Goal: Task Accomplishment & Management: Use online tool/utility

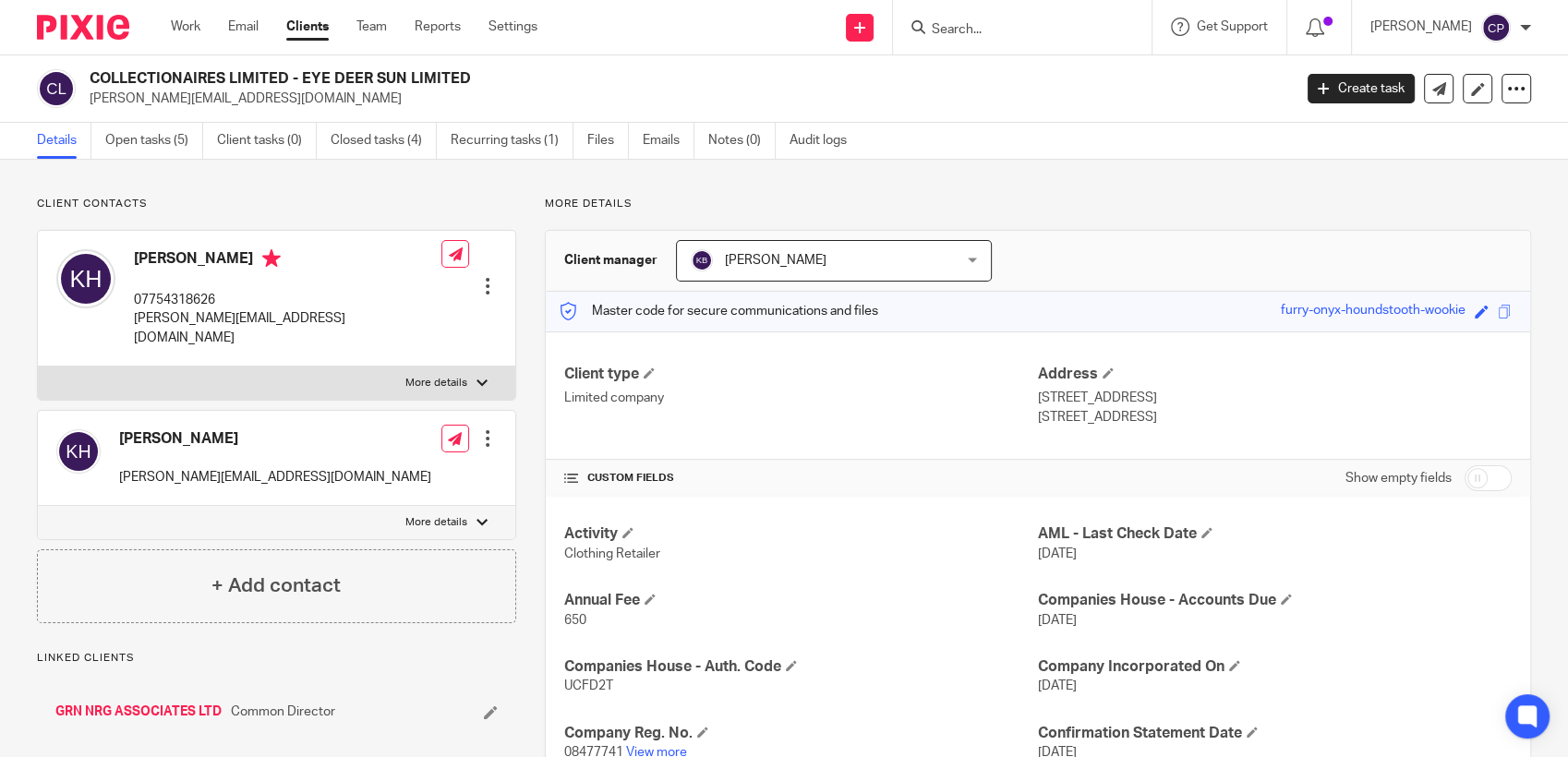
click at [824, 31] on input "Search" at bounding box center [1013, 30] width 166 height 16
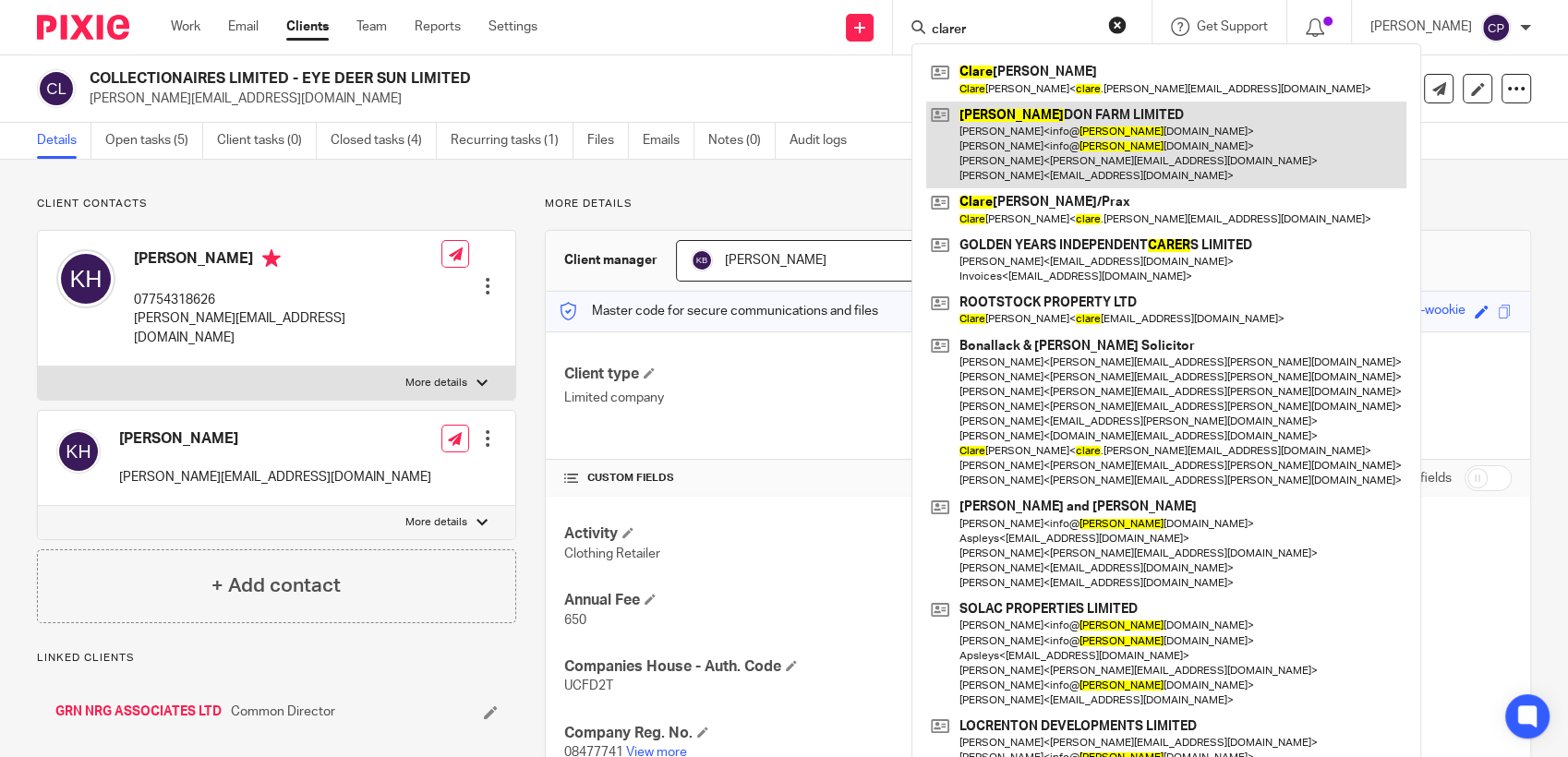
type input "clarer"
click at [824, 150] on link at bounding box center [1167, 145] width 481 height 88
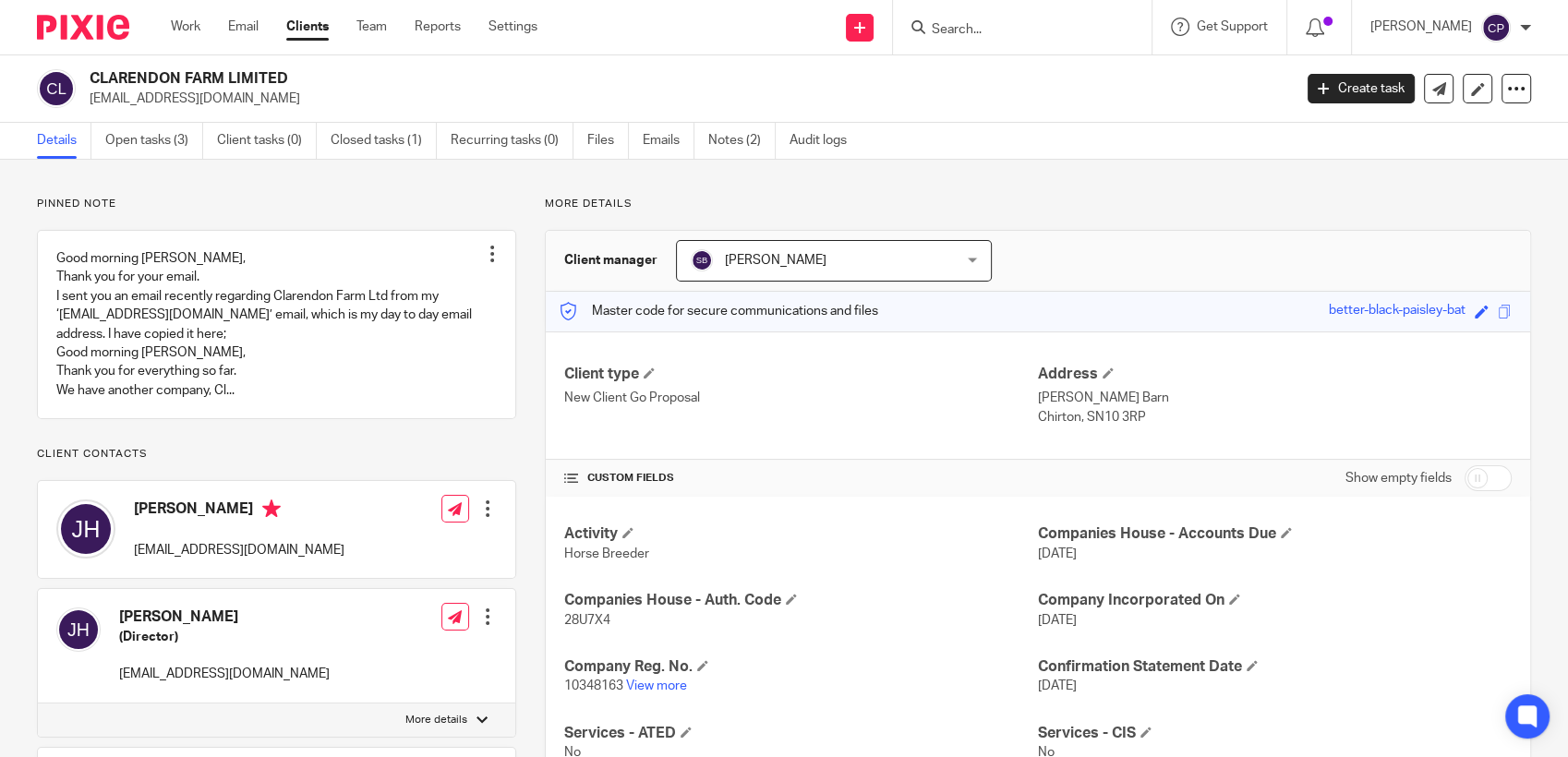
click at [966, 30] on input "Search" at bounding box center [1013, 30] width 166 height 16
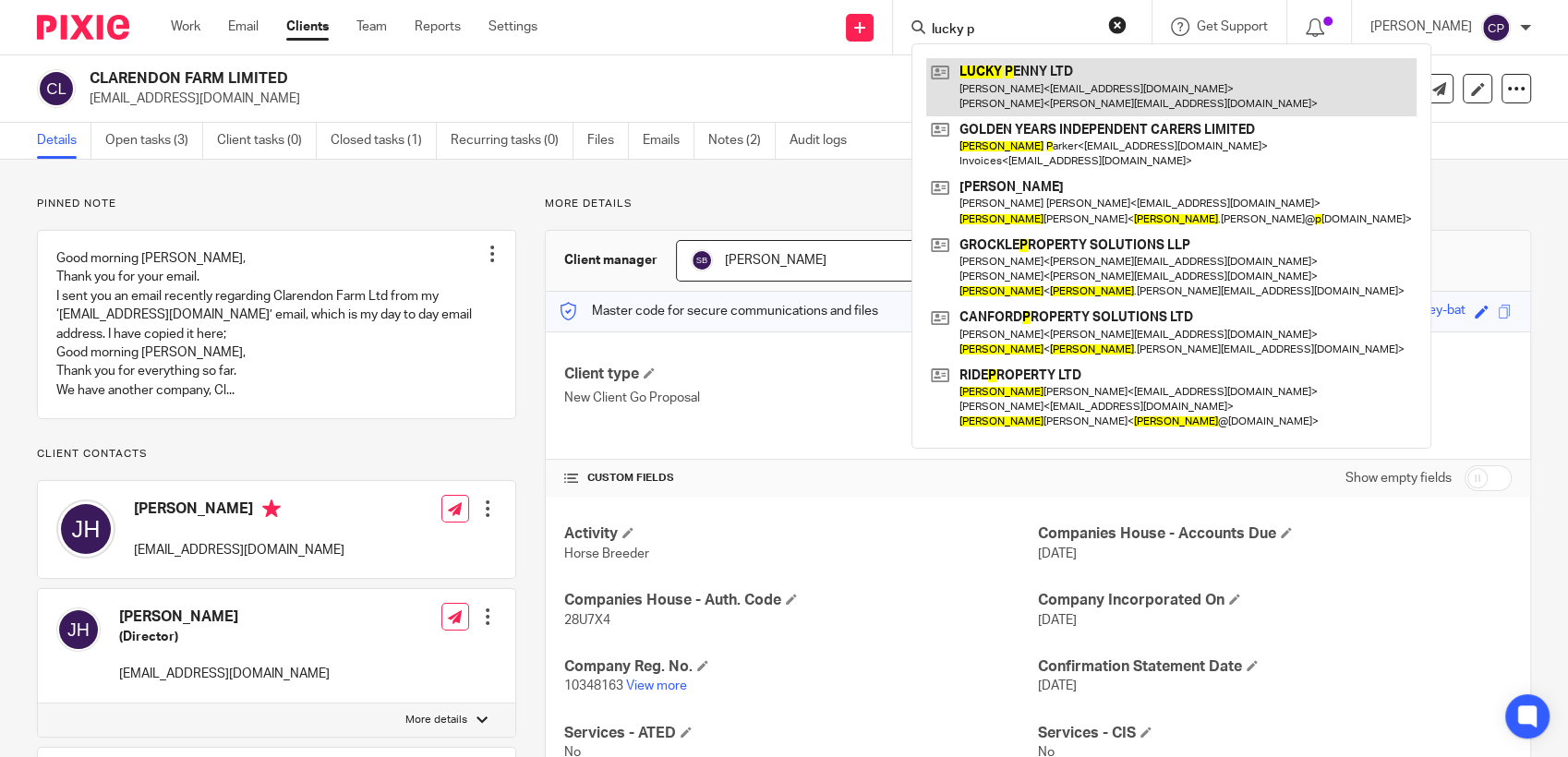
type input "lucky p"
click at [1034, 84] on link at bounding box center [1171, 86] width 490 height 57
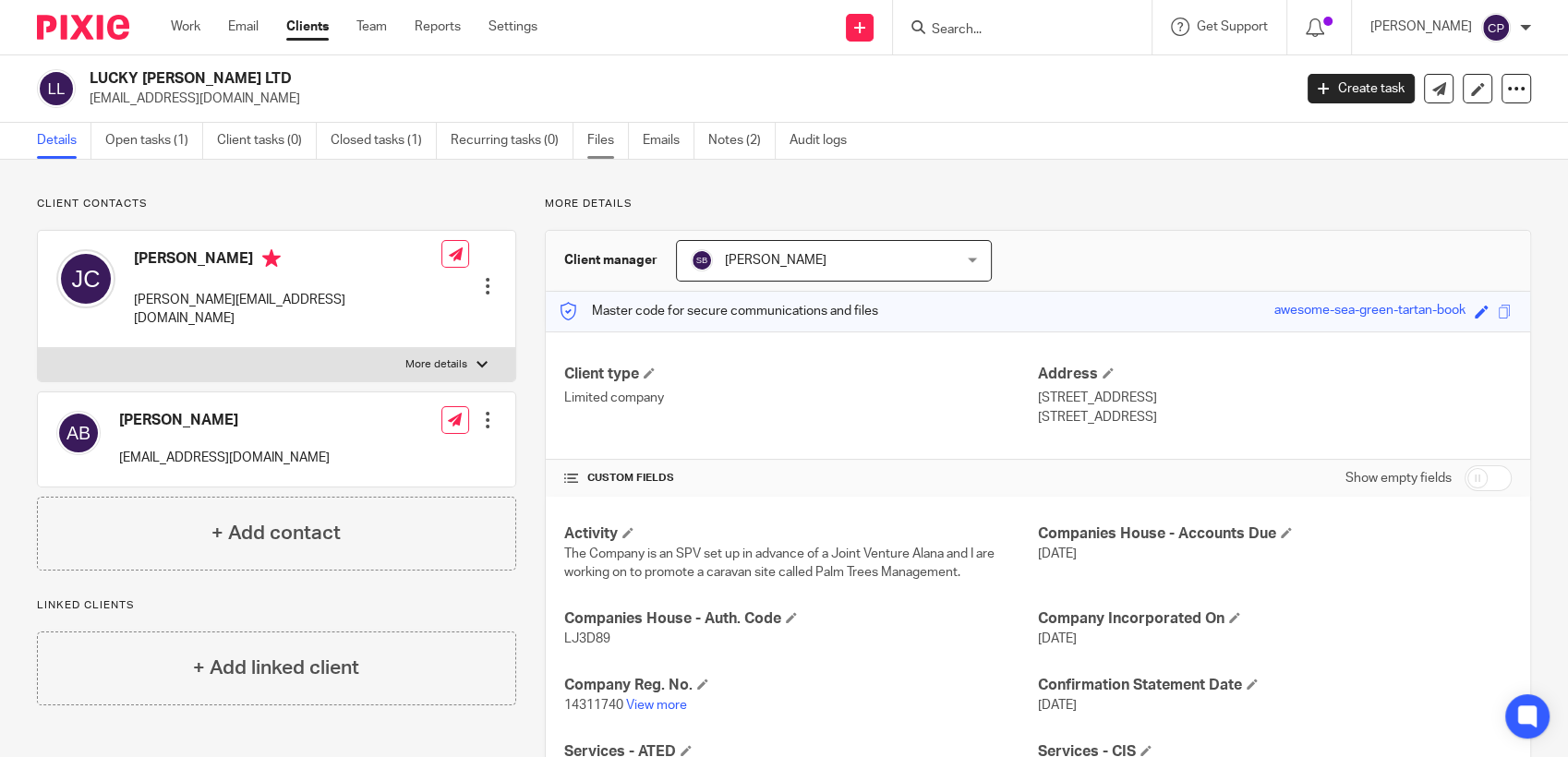
click at [594, 135] on link "Files" at bounding box center [608, 140] width 41 height 36
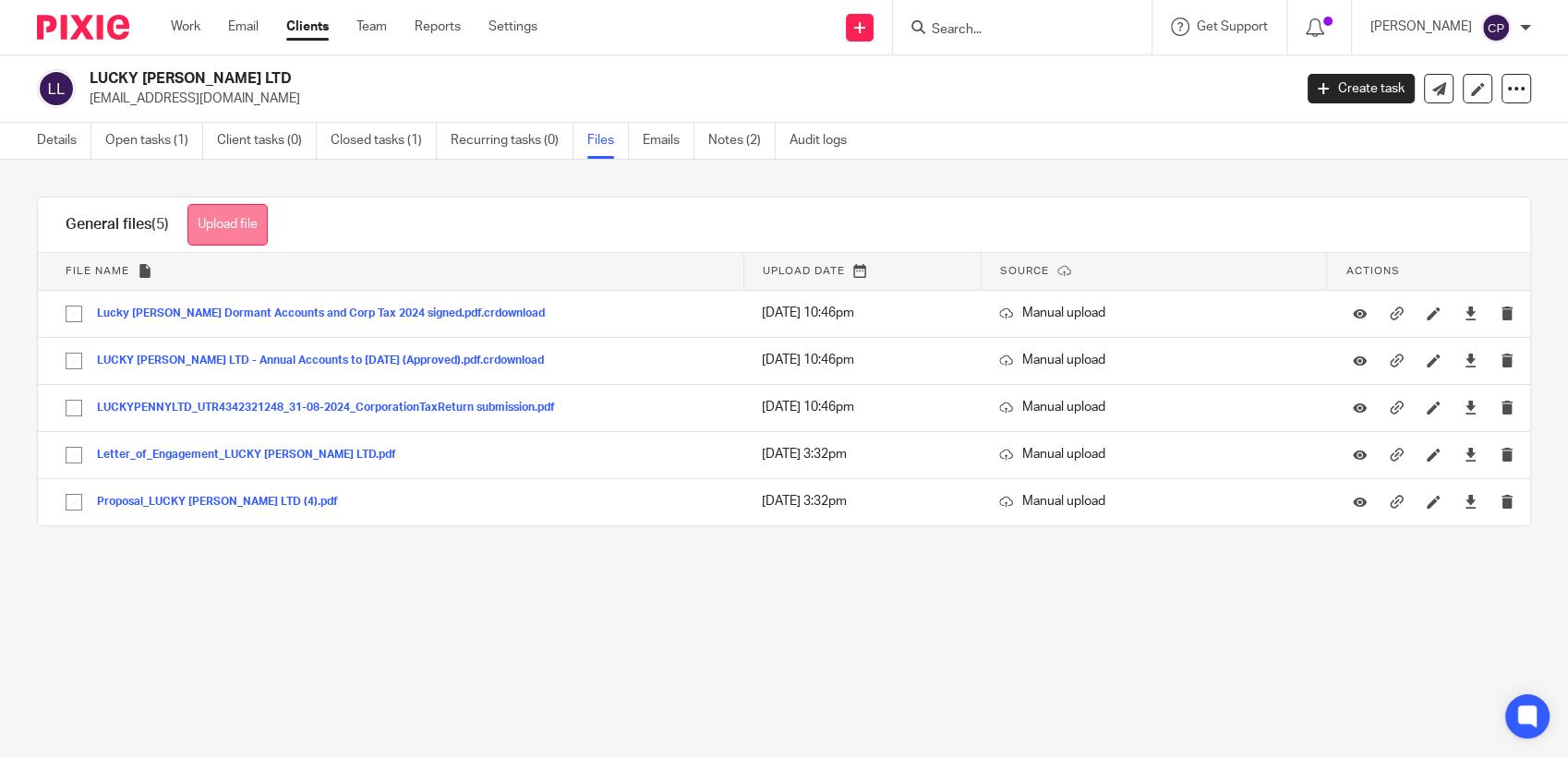
click at [237, 237] on button "Upload file" at bounding box center [227, 225] width 80 height 41
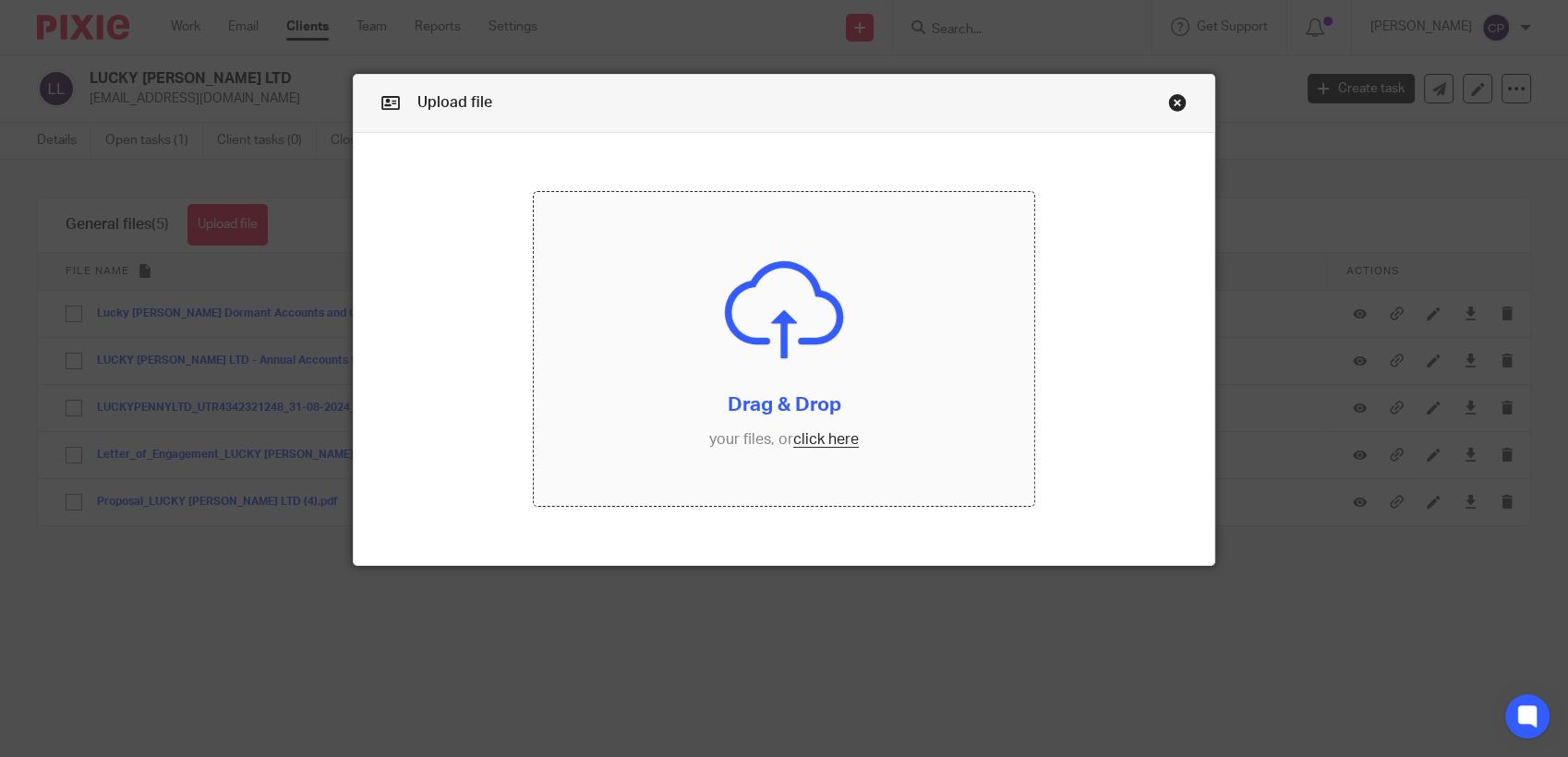
click at [801, 443] on input "file" at bounding box center [784, 348] width 501 height 313
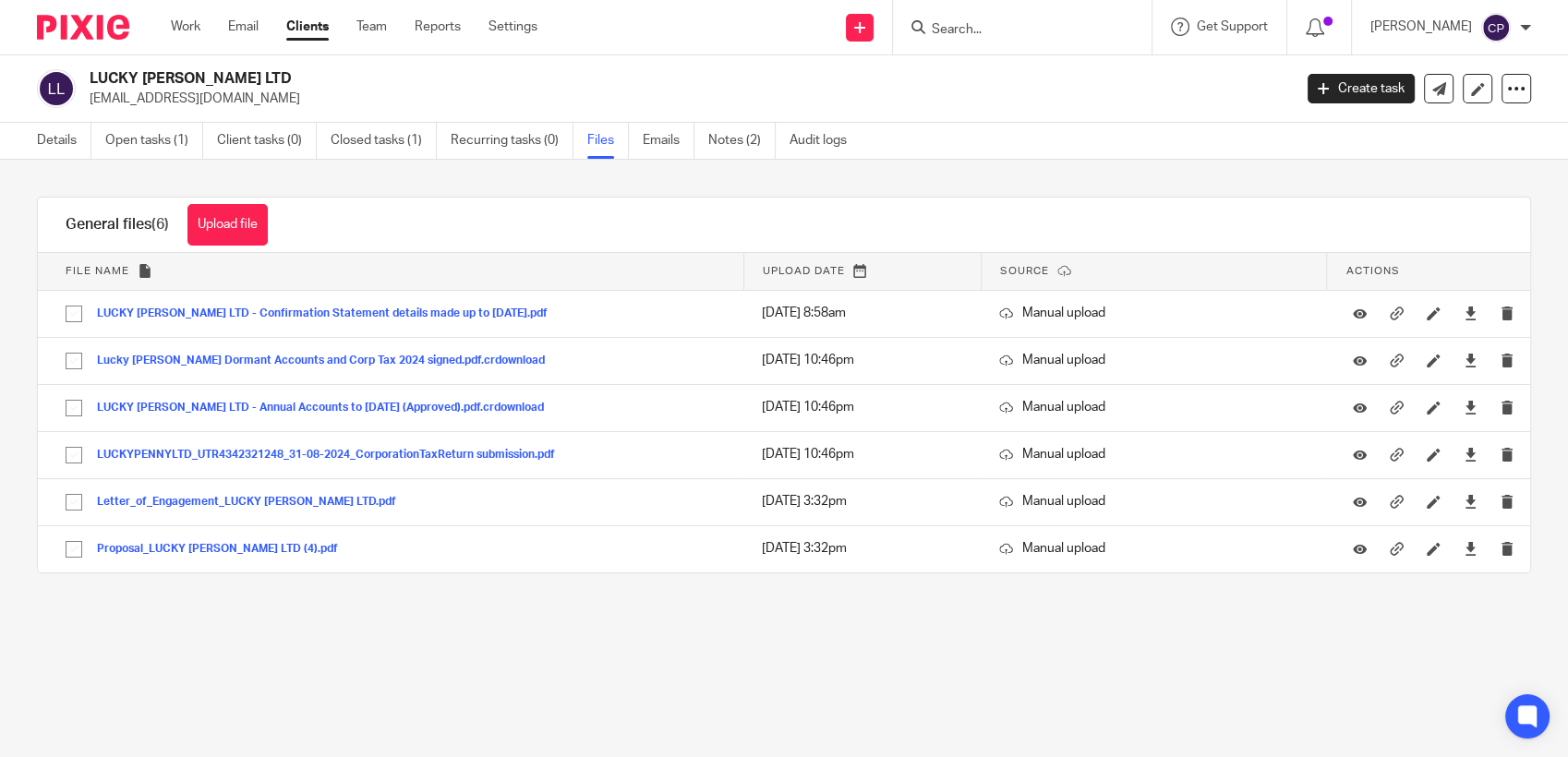
click at [982, 28] on input "Search" at bounding box center [1013, 30] width 166 height 16
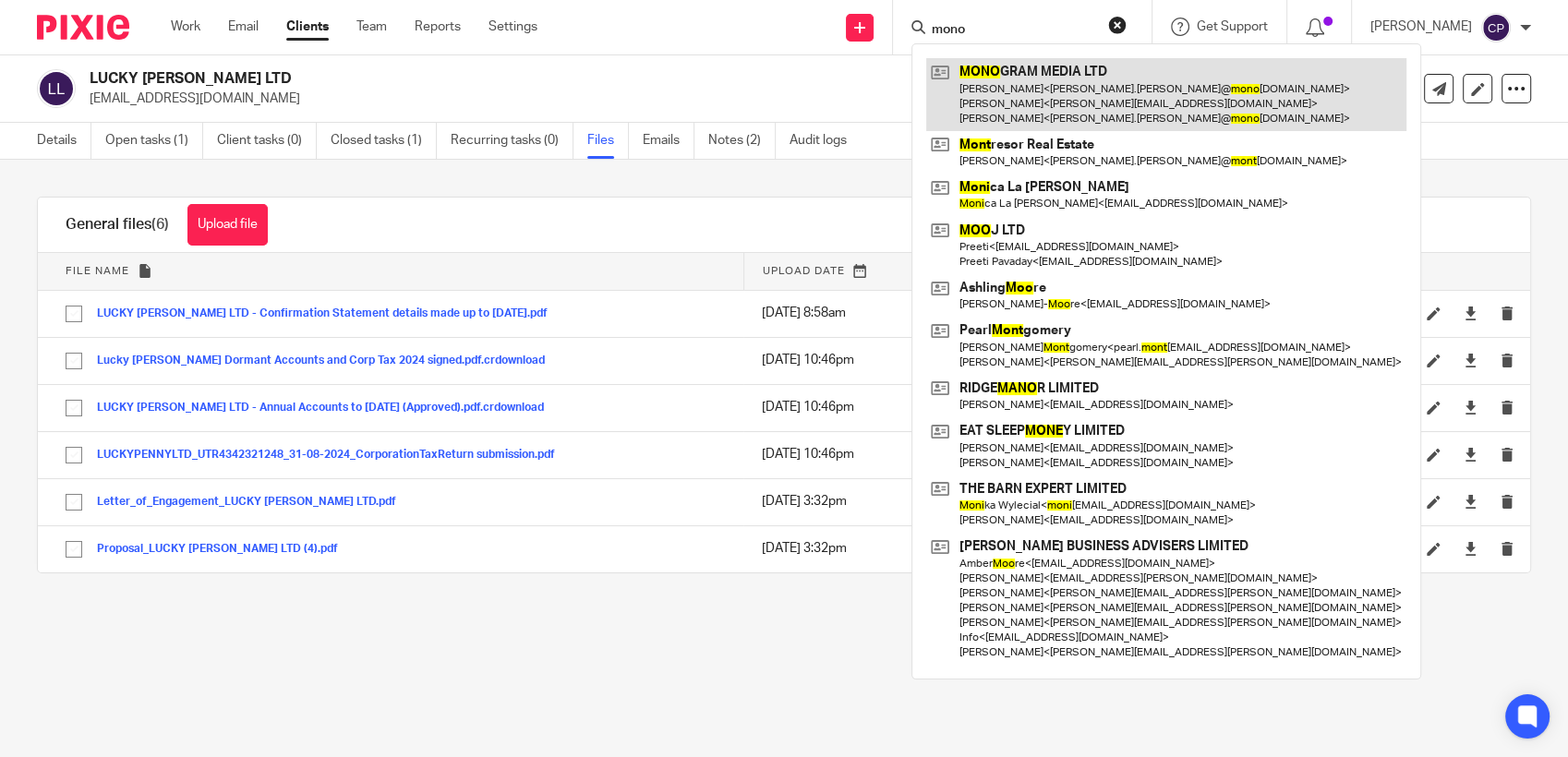
type input "mono"
click at [1017, 111] on link at bounding box center [1167, 95] width 481 height 73
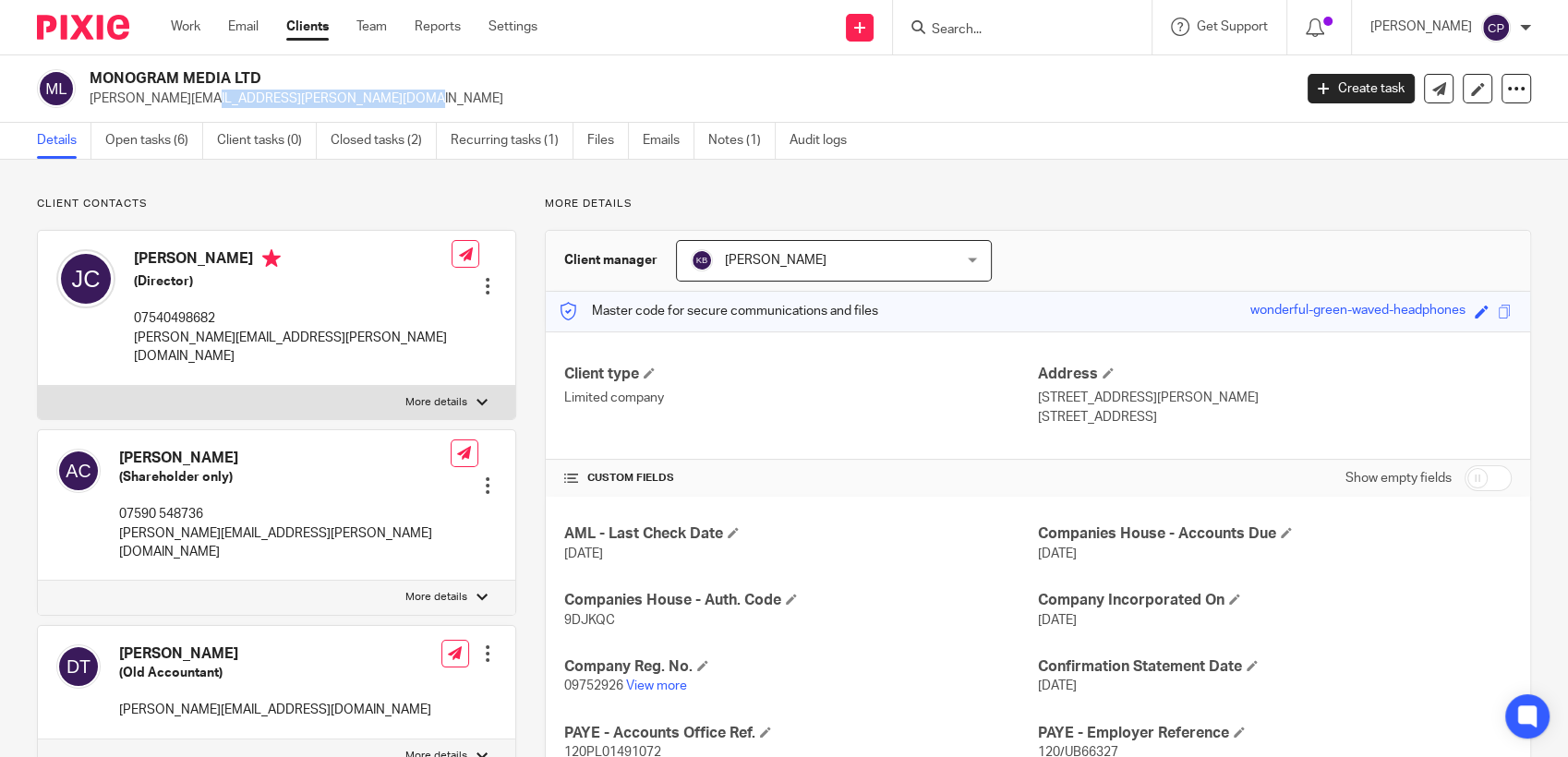
drag, startPoint x: 88, startPoint y: 104, endPoint x: 322, endPoint y: 114, distance: 234.2
click at [322, 114] on div "MONOGRAM MEDIA LTD josh.alex@monogrammedia.co.uk Create task Update from Compan…" at bounding box center [784, 89] width 1568 height 68
drag, startPoint x: 322, startPoint y: 114, endPoint x: 248, endPoint y: 97, distance: 75.9
copy p "josh.alex@monogrammedia.co.uk"
click at [954, 22] on input "Search" at bounding box center [1013, 30] width 166 height 16
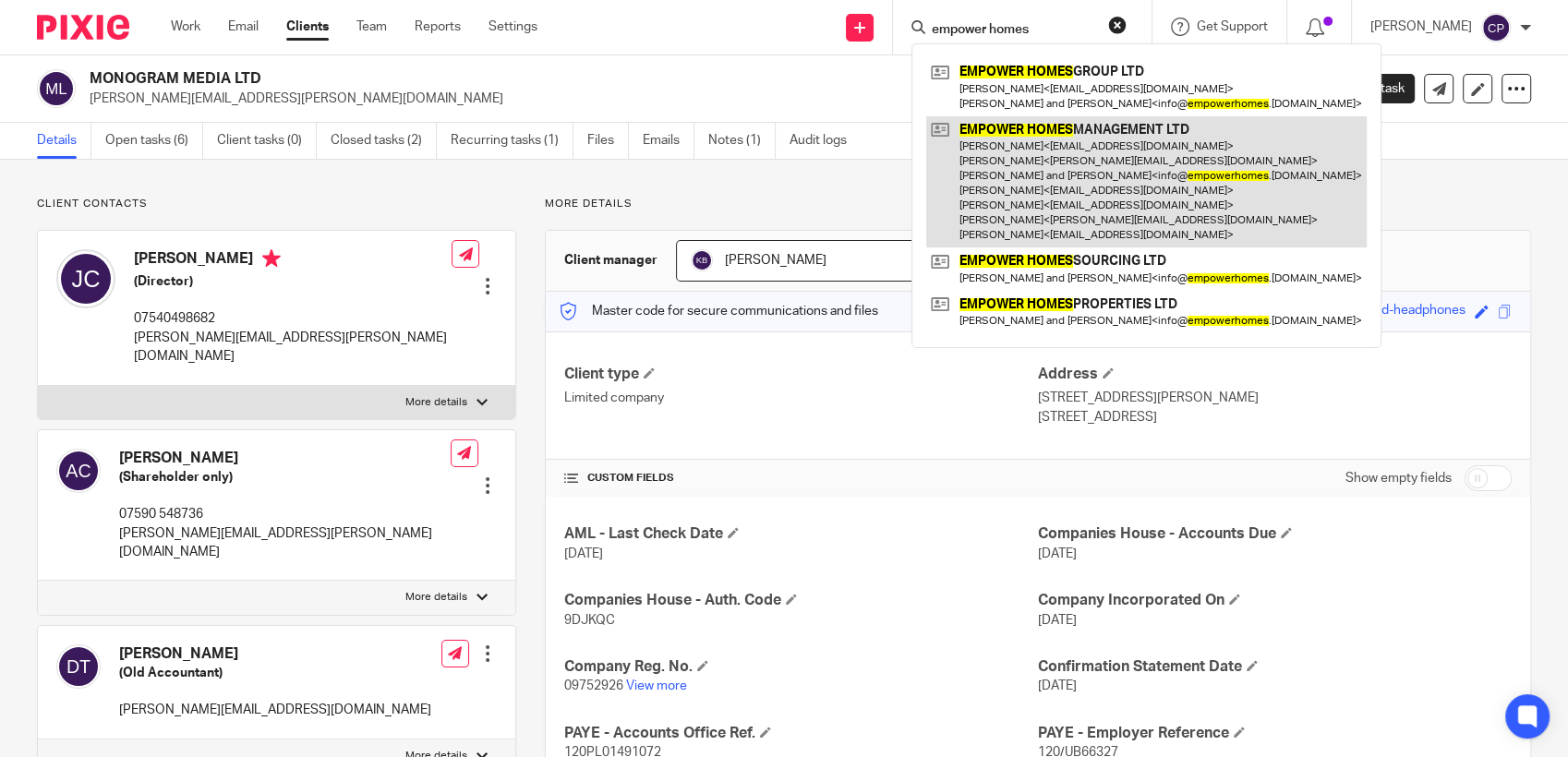
type input "empower homes"
click at [990, 160] on link at bounding box center [1146, 182] width 441 height 132
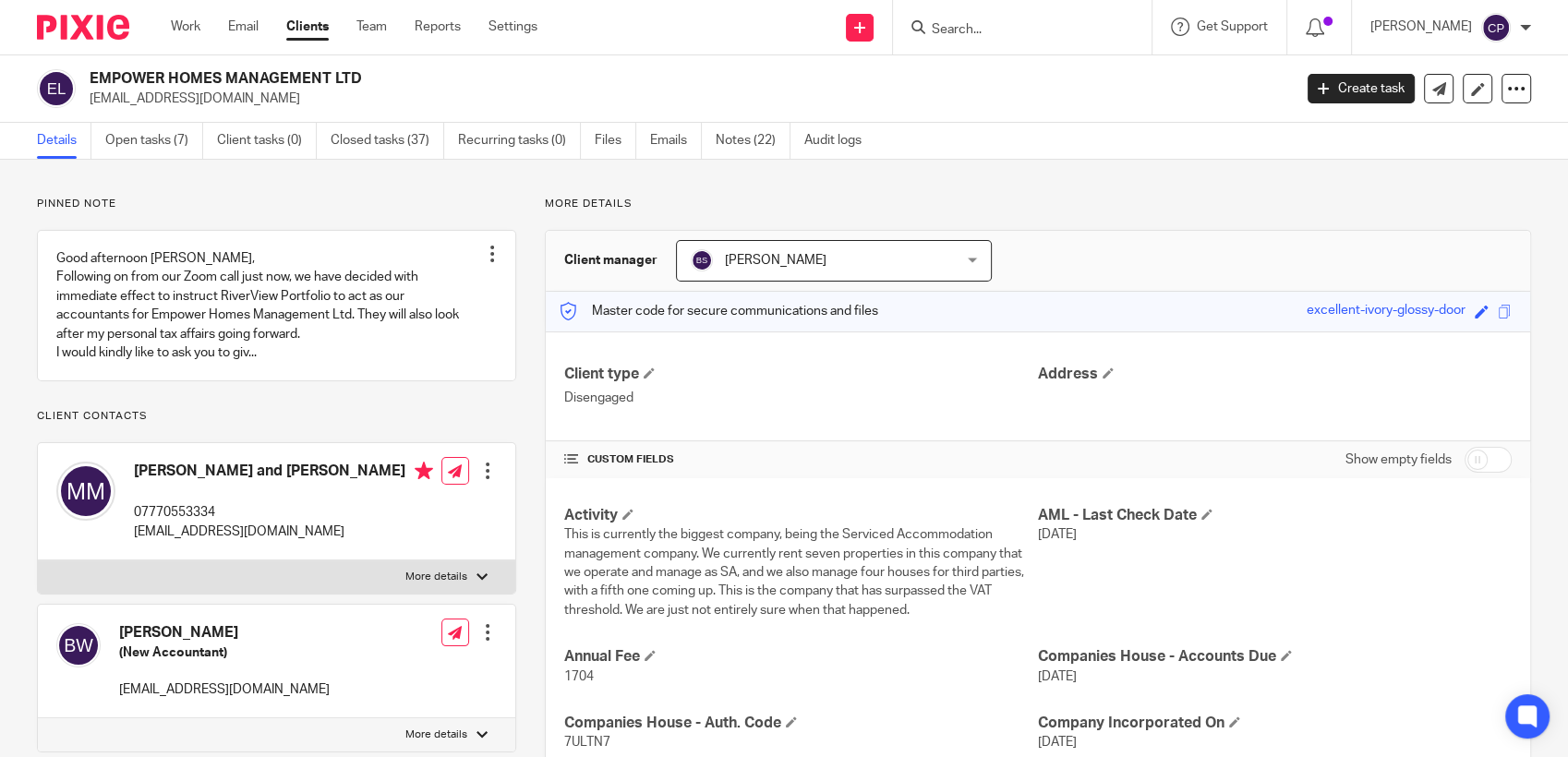
drag, startPoint x: 89, startPoint y: 98, endPoint x: 259, endPoint y: 98, distance: 170.0
click at [259, 98] on div "EMPOWER HOMES MANAGEMENT LTD info@empowerhomes.co.uk" at bounding box center [658, 89] width 1243 height 39
drag, startPoint x: 259, startPoint y: 98, endPoint x: 220, endPoint y: 97, distance: 39.0
copy p "info@empowerhomes.co.uk"
click at [297, 99] on p "info@empowerhomes.co.uk" at bounding box center [685, 98] width 1191 height 18
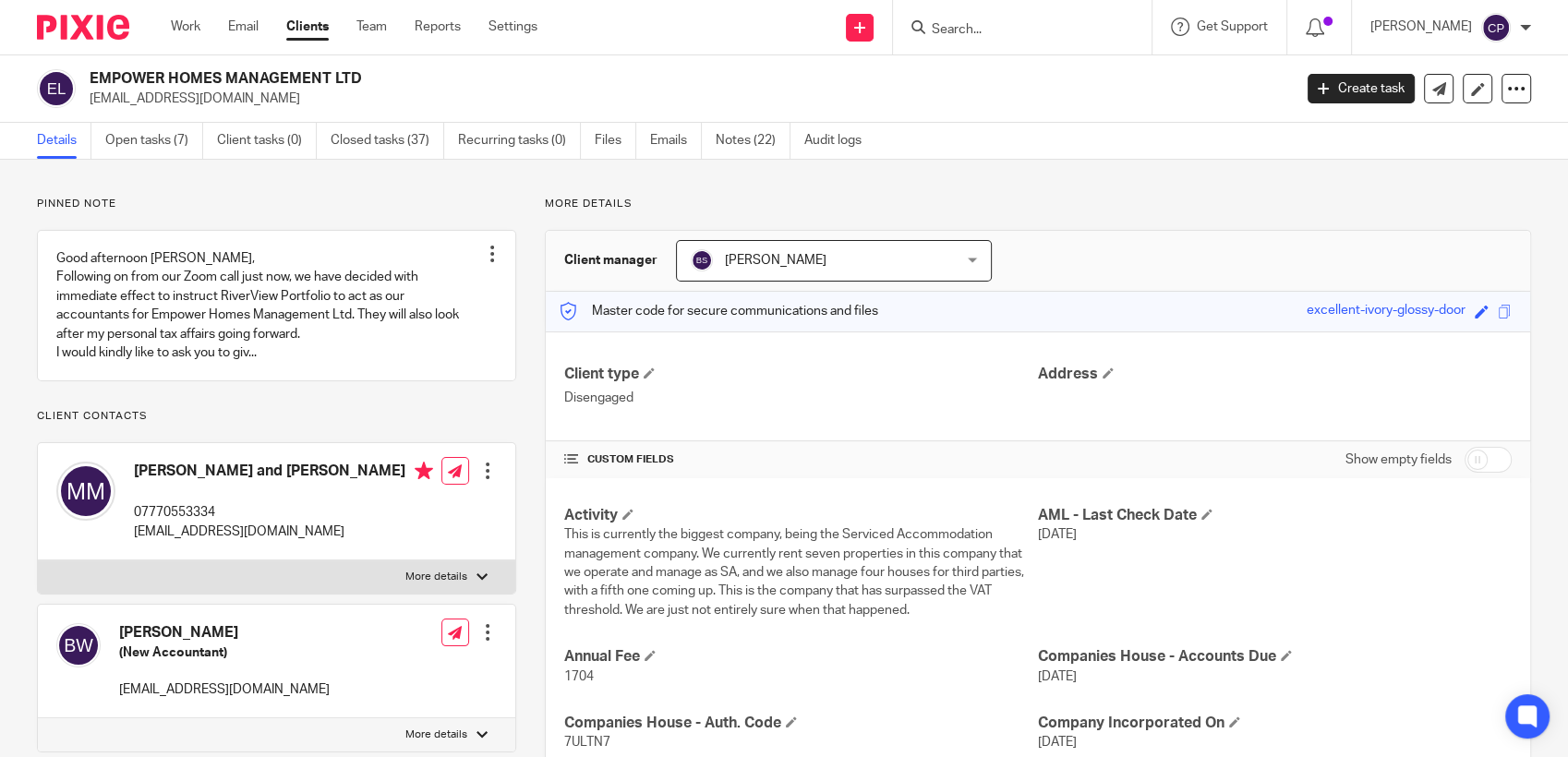
click at [977, 32] on input "Search" at bounding box center [1013, 30] width 166 height 16
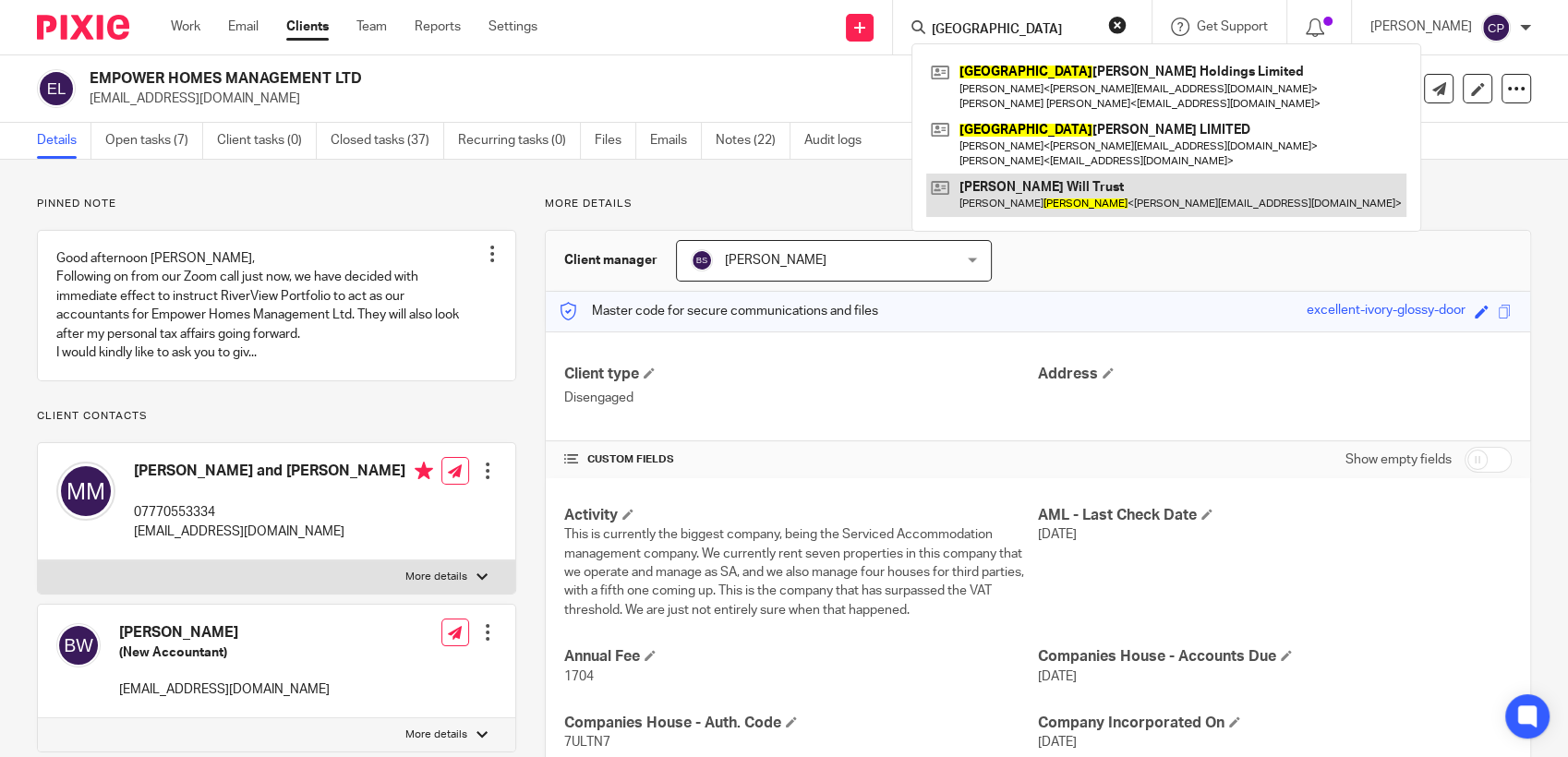
type input "kingston"
click at [1083, 181] on link at bounding box center [1167, 195] width 481 height 42
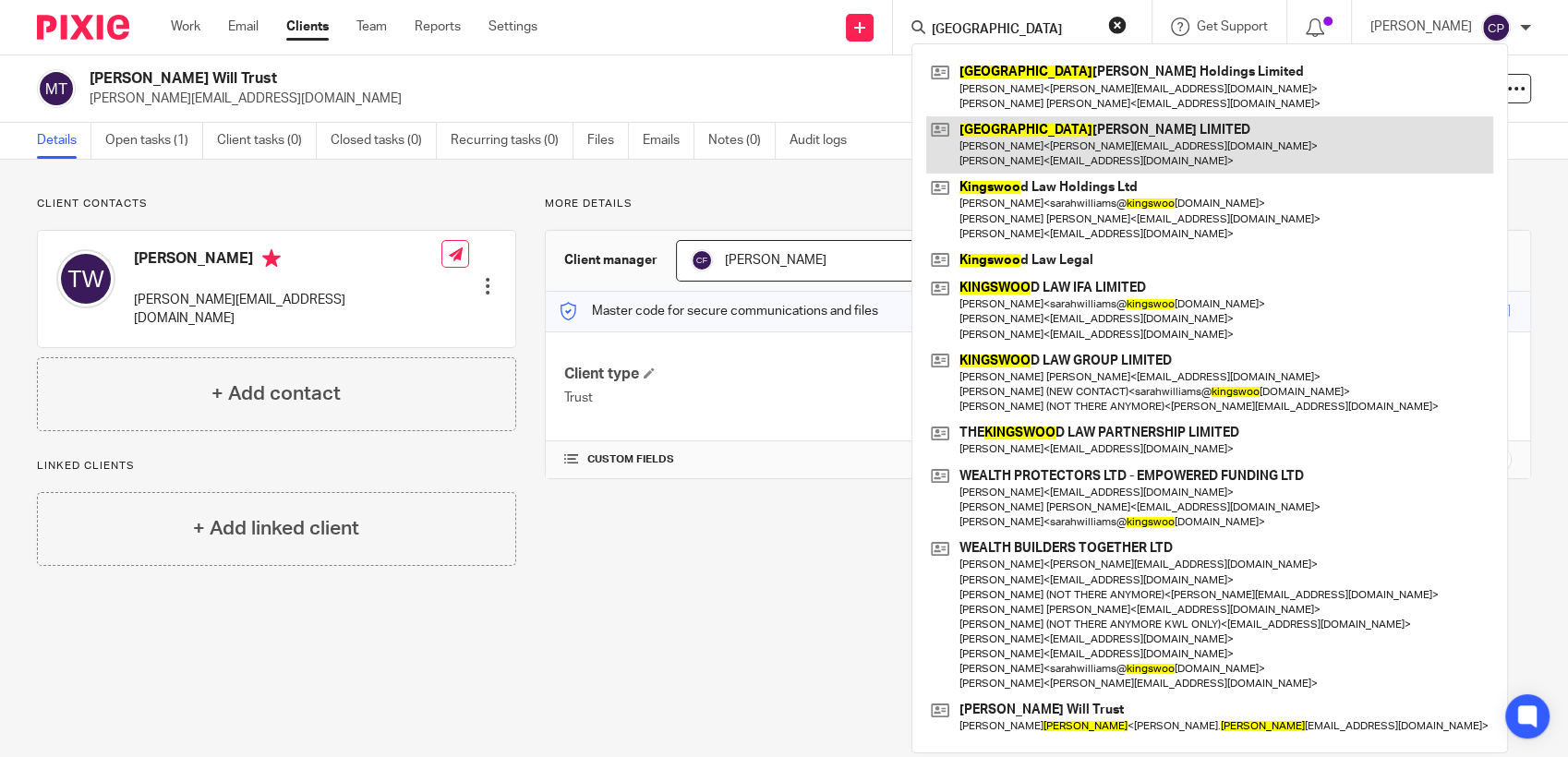
type input "[GEOGRAPHIC_DATA]"
click at [987, 146] on link at bounding box center [1210, 145] width 567 height 57
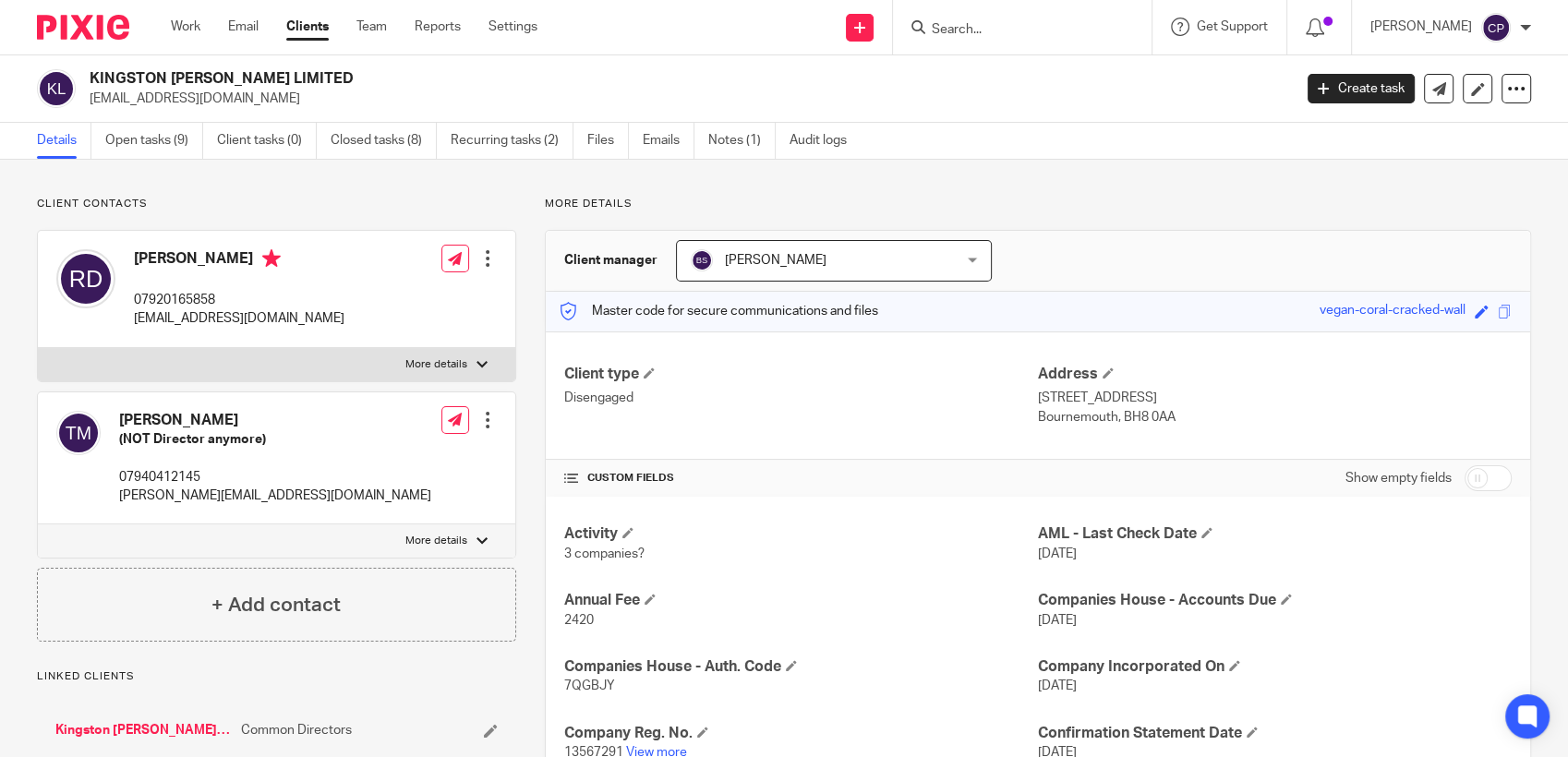
drag, startPoint x: 87, startPoint y: 102, endPoint x: 282, endPoint y: 107, distance: 195.1
click at [282, 107] on div "KINGSTON [PERSON_NAME] LIMITED [EMAIL_ADDRESS][DOMAIN_NAME]" at bounding box center [658, 89] width 1243 height 39
click at [479, 264] on div at bounding box center [487, 257] width 18 height 18
click at [361, 301] on link "Edit contact" at bounding box center [399, 300] width 177 height 27
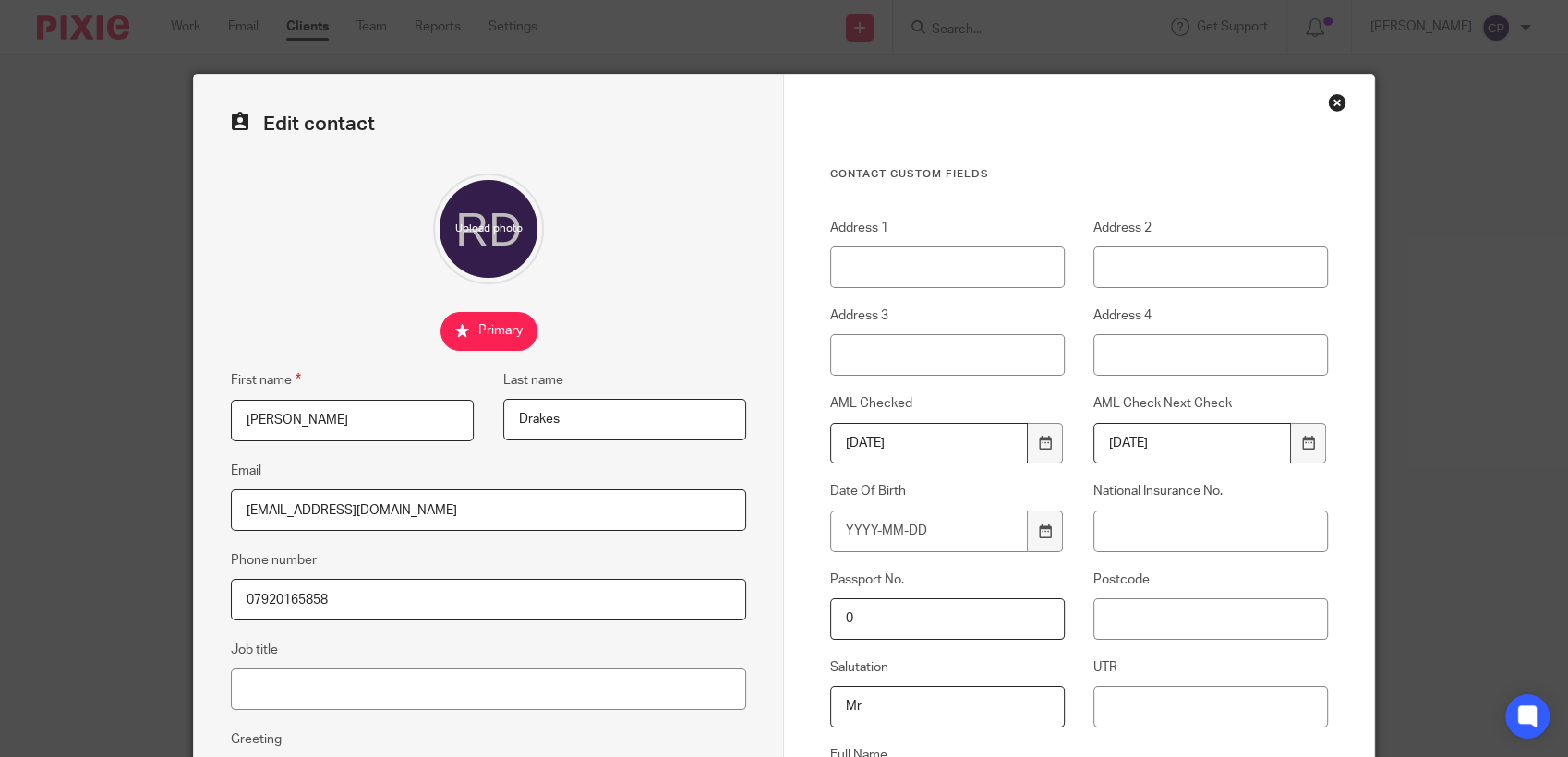
click at [1328, 105] on div "Close this dialog window" at bounding box center [1336, 102] width 18 height 18
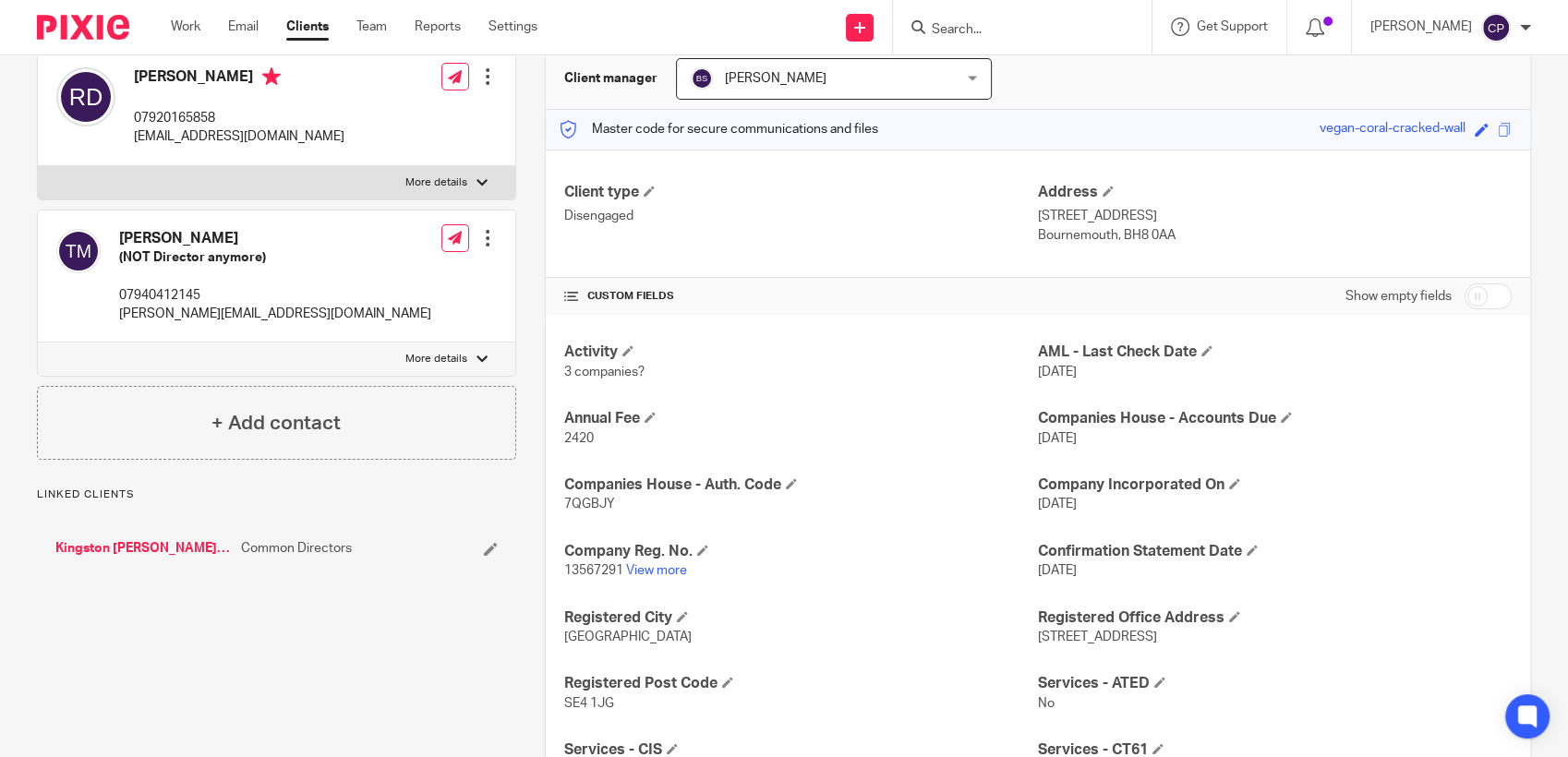
scroll to position [410, 0]
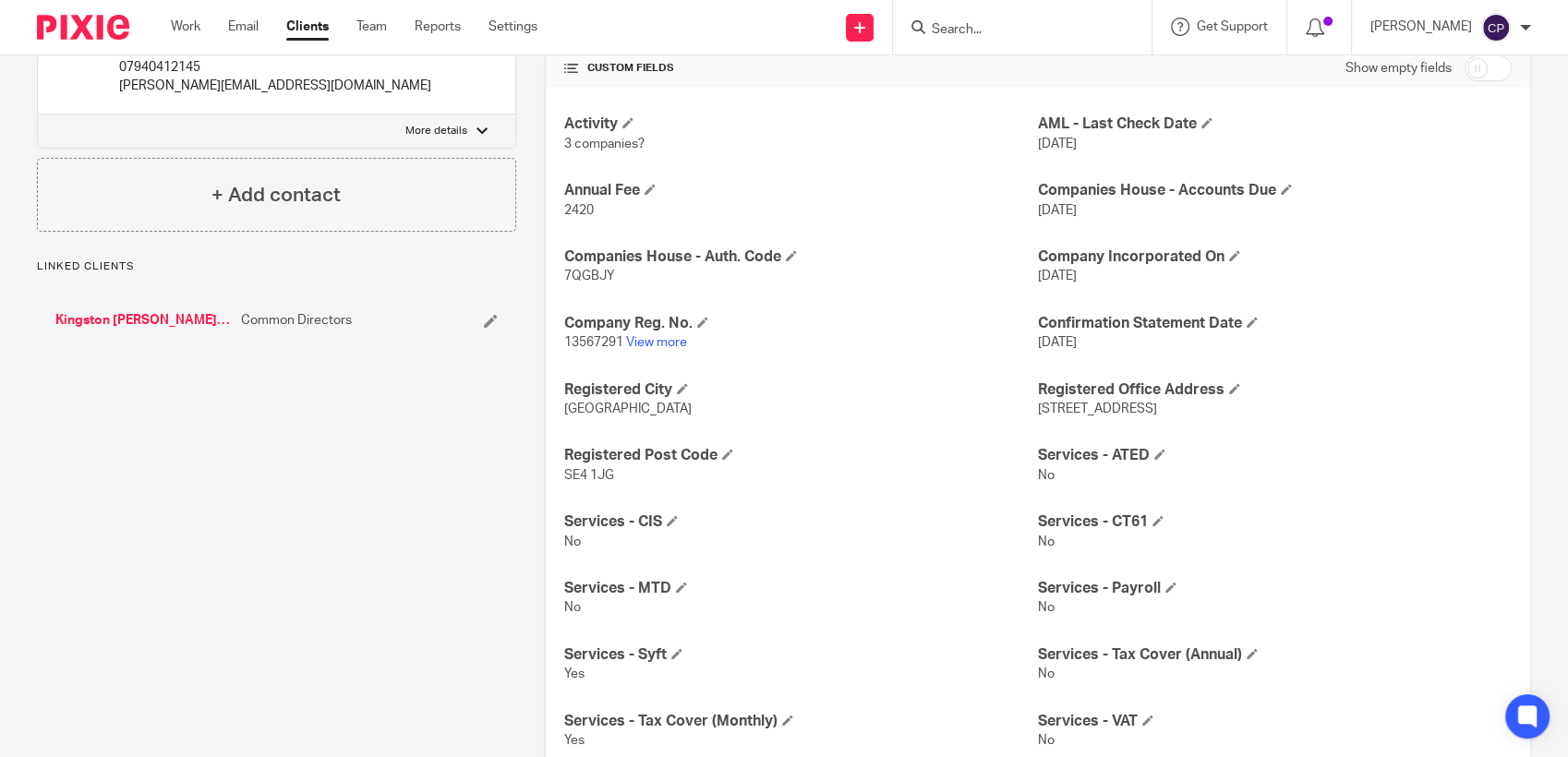
click at [144, 313] on link "Kingston [PERSON_NAME] Holdings Limited" at bounding box center [143, 320] width 177 height 18
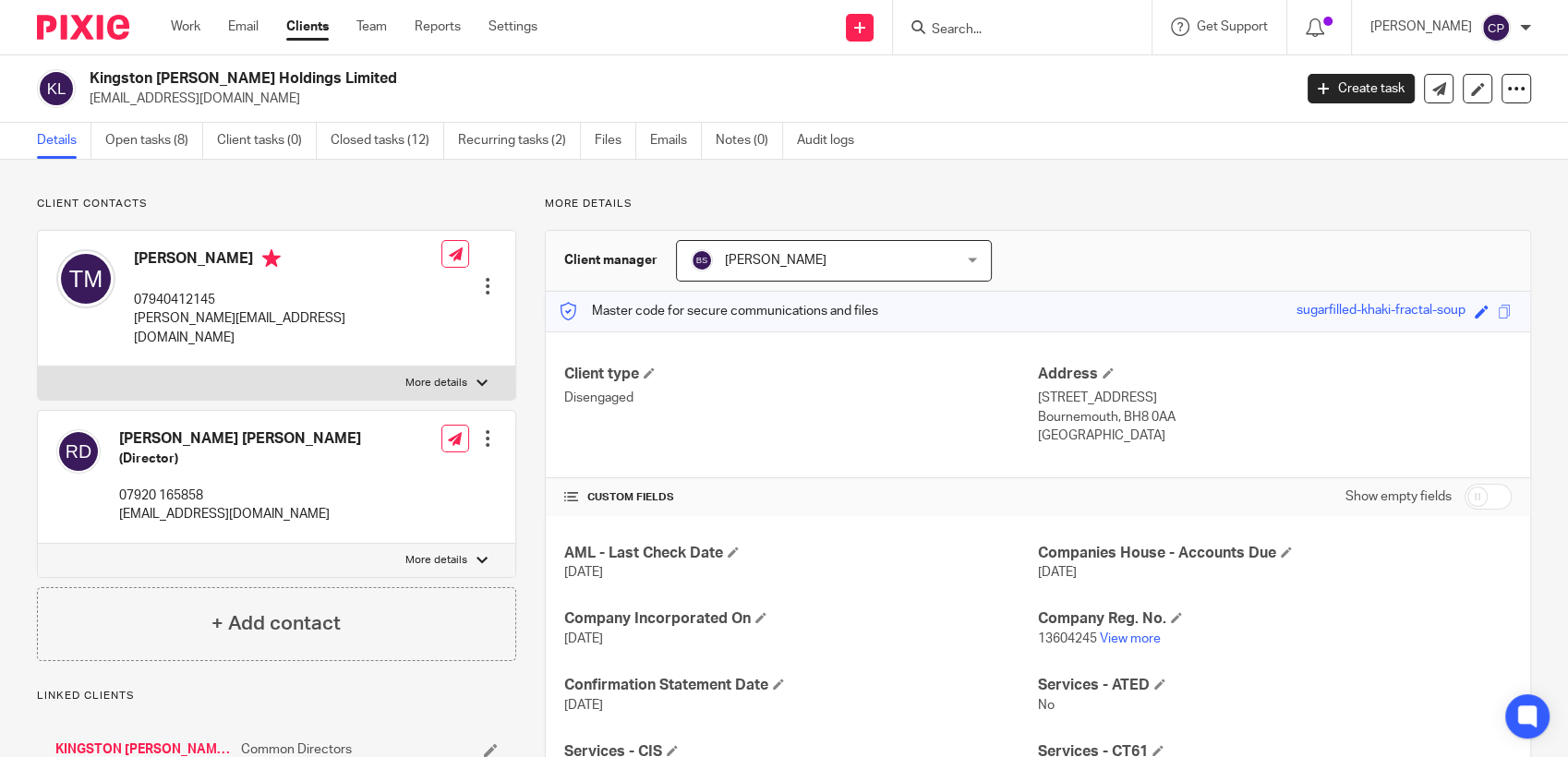
click at [481, 429] on div at bounding box center [487, 438] width 18 height 18
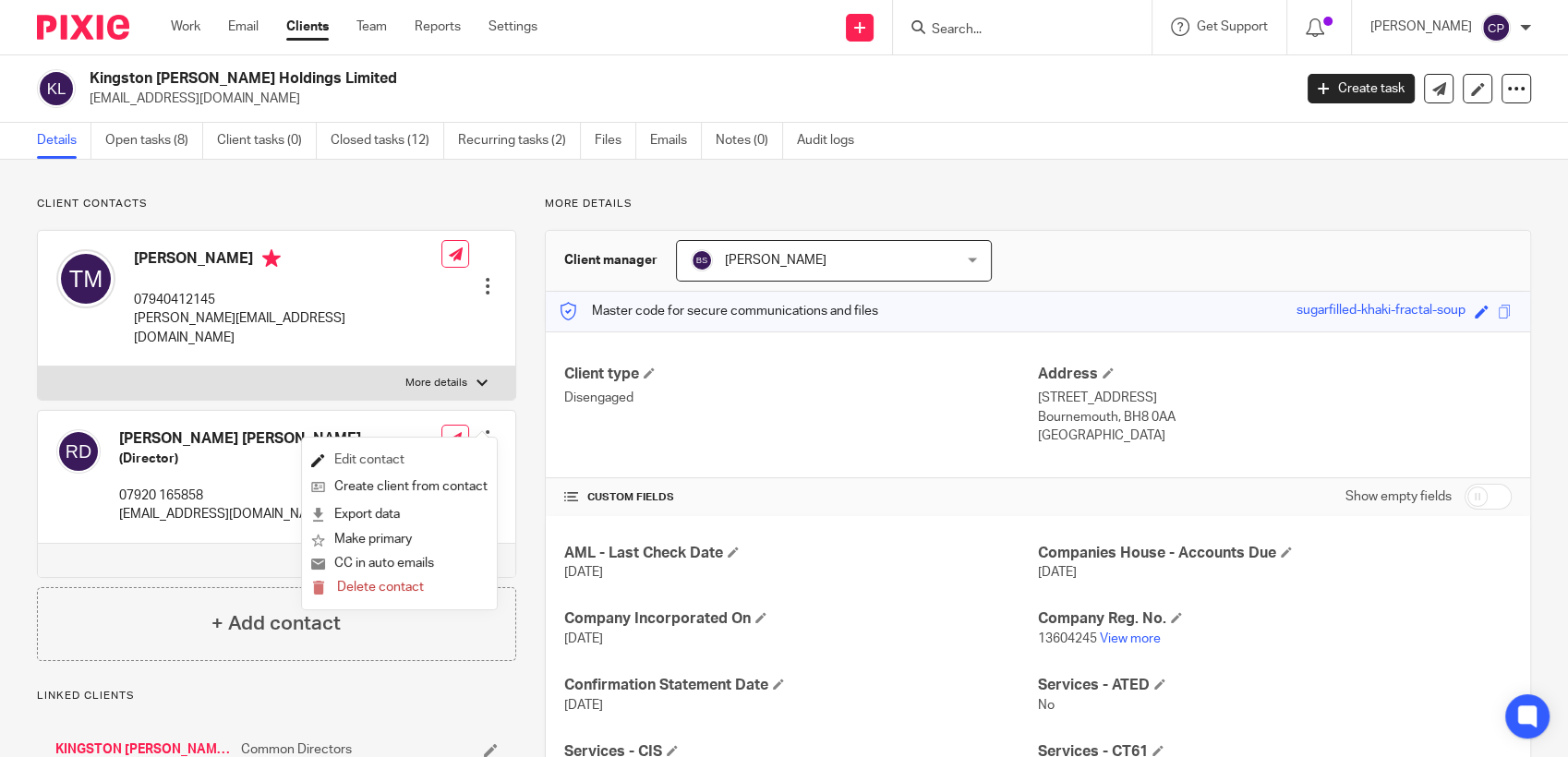
click at [351, 458] on link "Edit contact" at bounding box center [399, 460] width 177 height 27
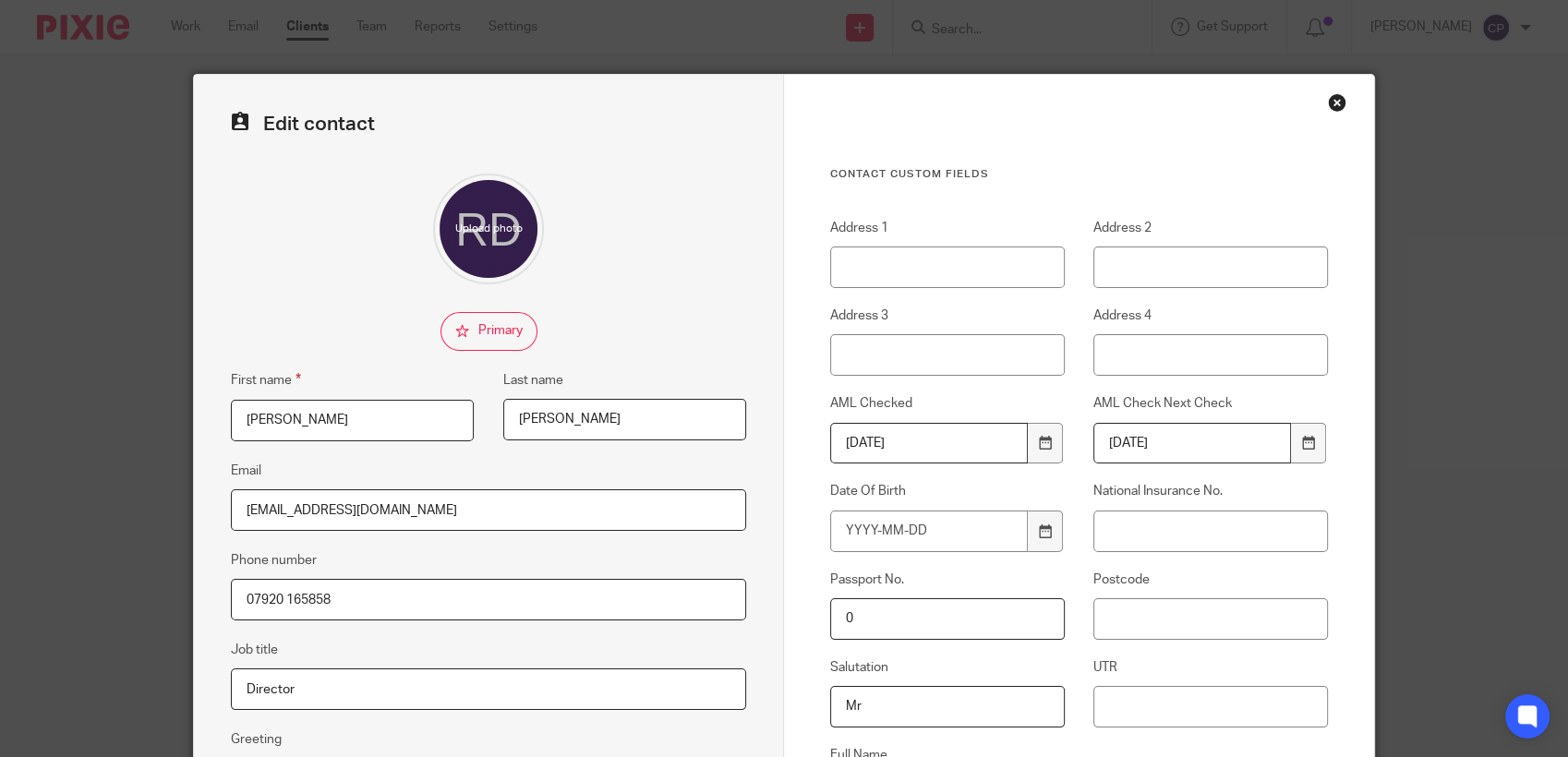
click at [1329, 108] on div "Close this dialog window" at bounding box center [1336, 102] width 18 height 18
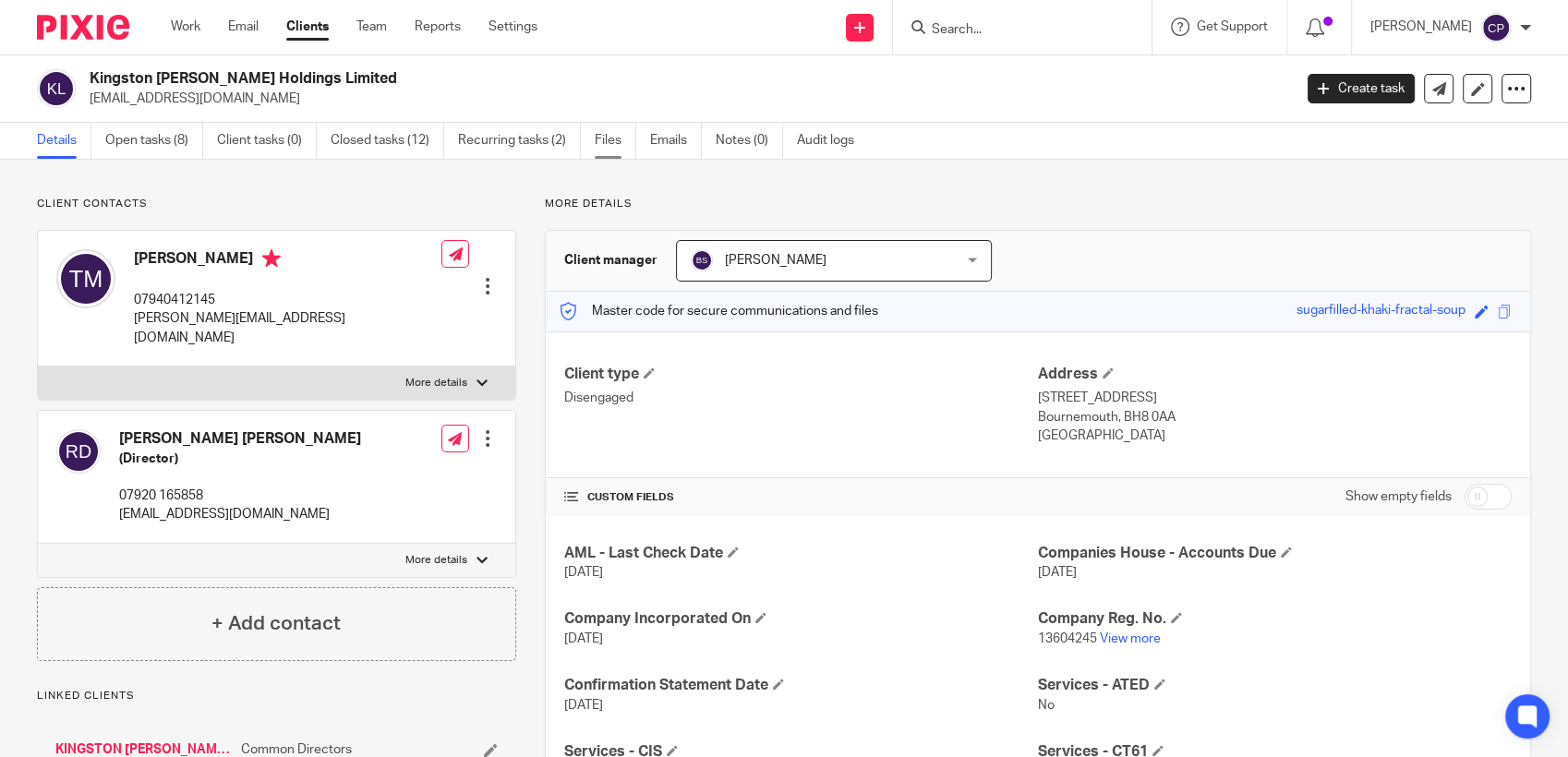
click at [615, 134] on link "Files" at bounding box center [615, 140] width 41 height 36
click at [127, 741] on link "KINGSTON [PERSON_NAME] LIMITED" at bounding box center [143, 749] width 177 height 18
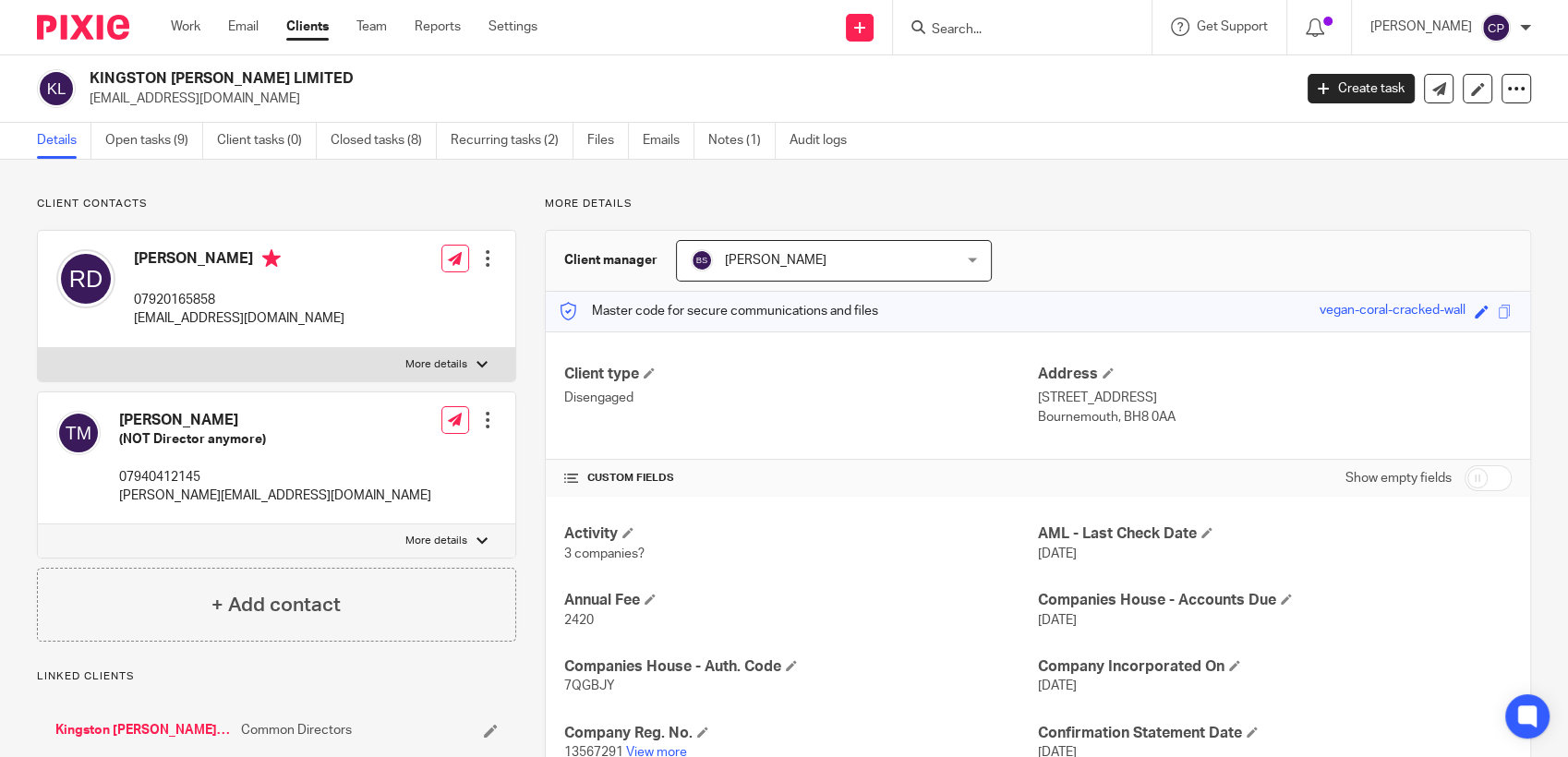
click at [953, 31] on input "Search" at bounding box center [1013, 30] width 166 height 16
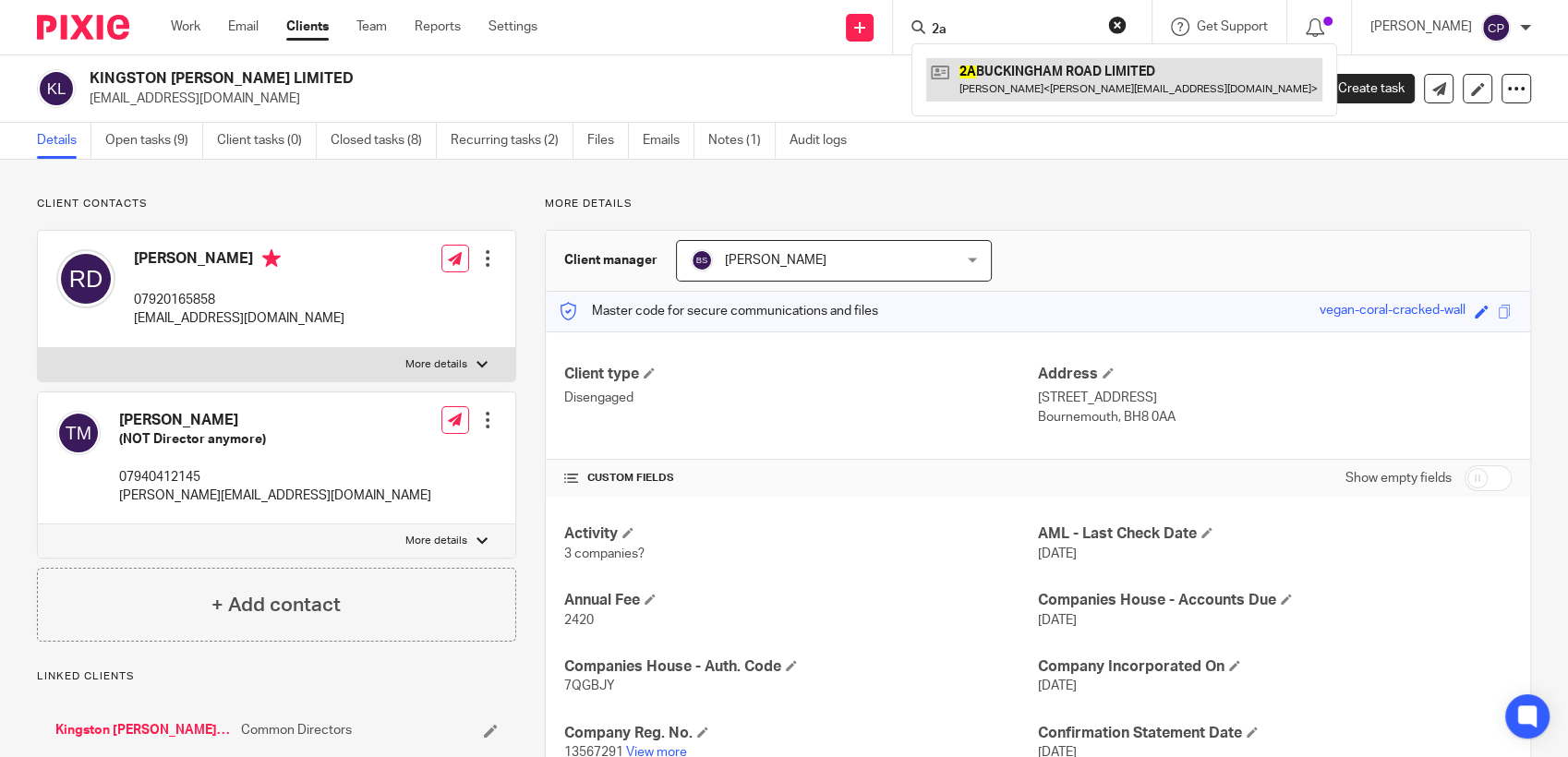
type input "2a"
click at [981, 83] on link at bounding box center [1124, 79] width 397 height 42
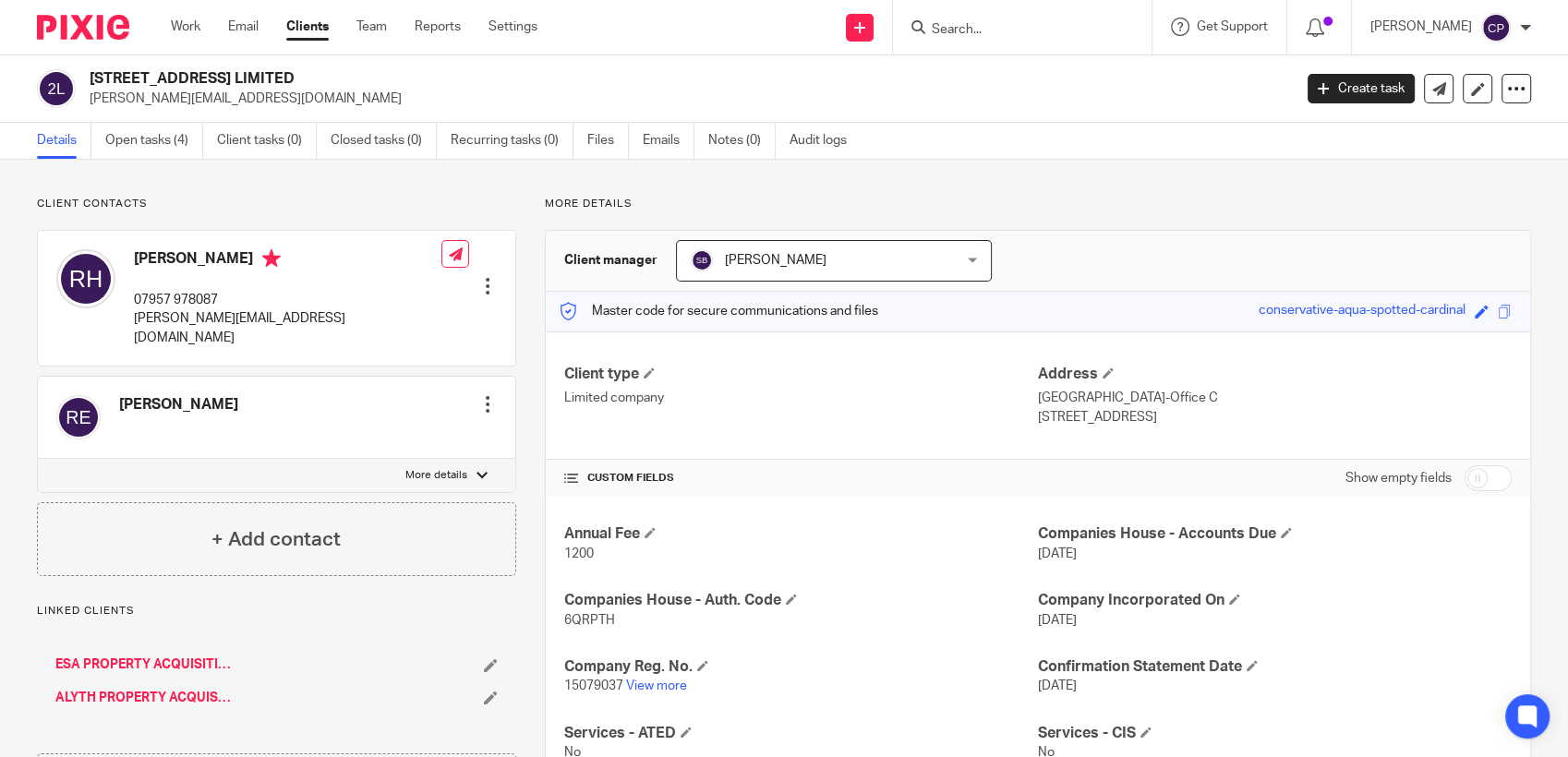
click at [966, 27] on input "Search" at bounding box center [1013, 30] width 166 height 16
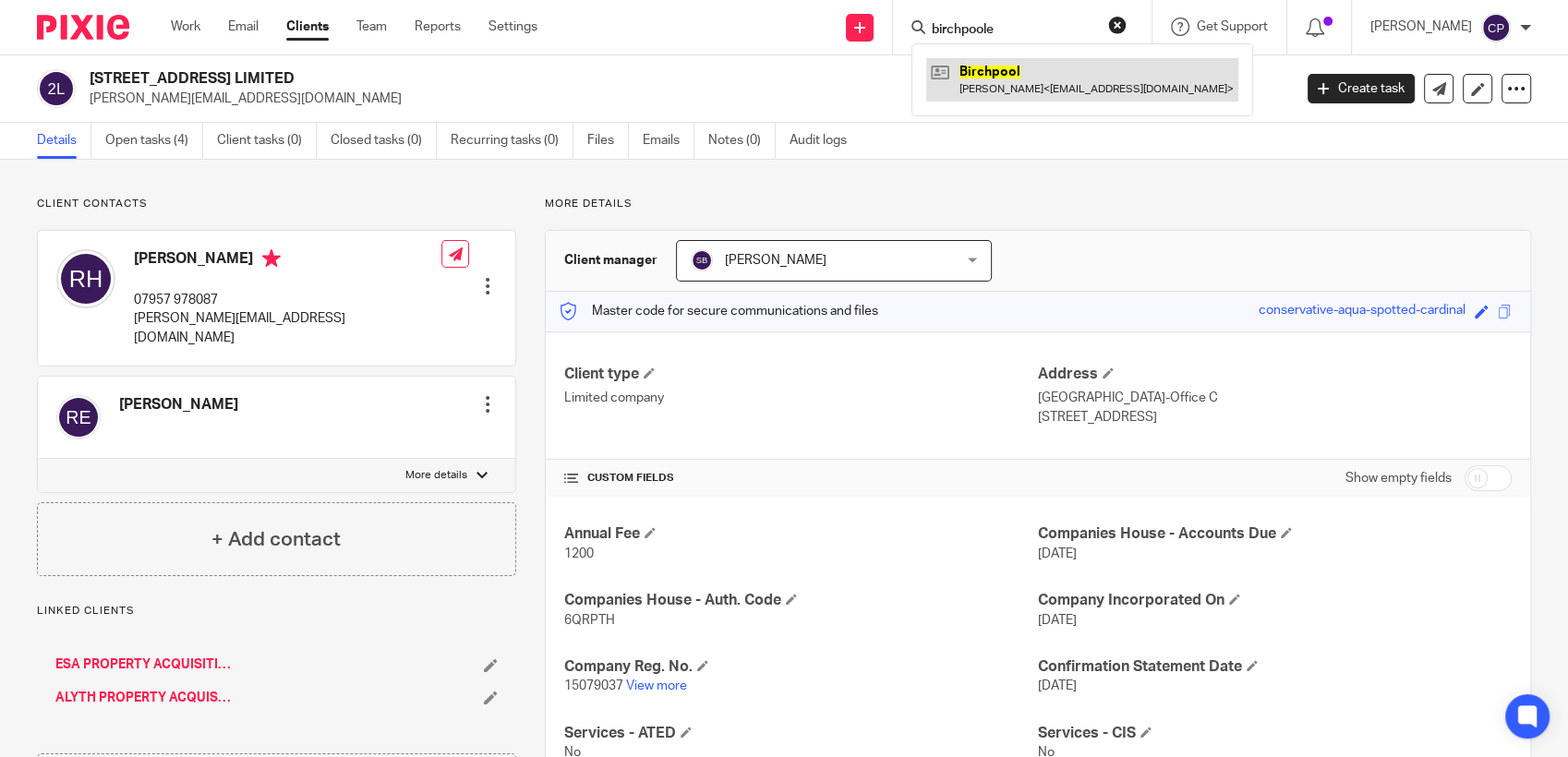
type input "birchpoole"
click at [1003, 94] on link at bounding box center [1083, 79] width 313 height 42
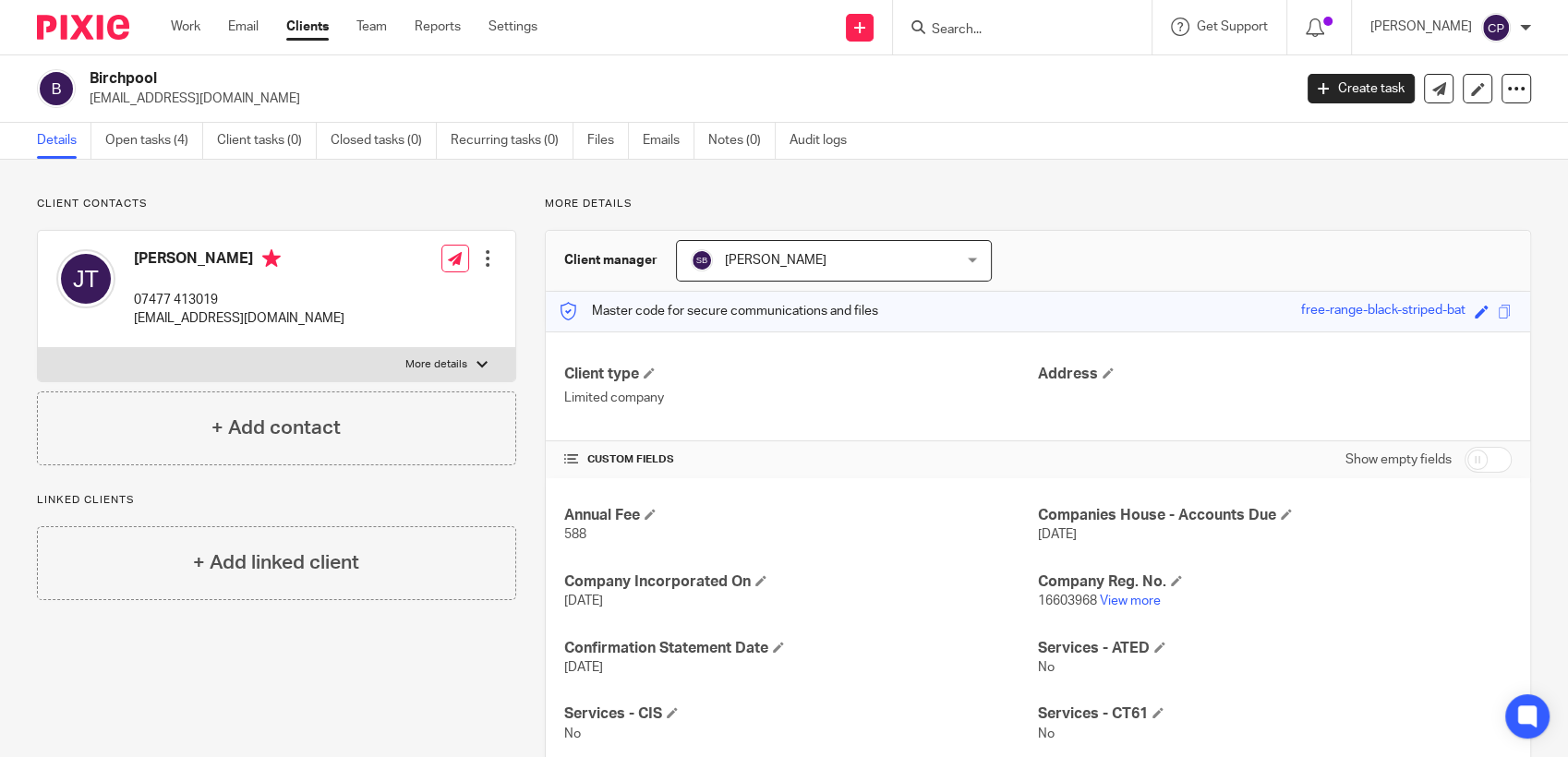
drag, startPoint x: 86, startPoint y: 99, endPoint x: 295, endPoint y: 101, distance: 209.0
click at [295, 101] on div "Birchpool [EMAIL_ADDRESS][DOMAIN_NAME]" at bounding box center [658, 89] width 1243 height 39
drag, startPoint x: 295, startPoint y: 101, endPoint x: 234, endPoint y: 105, distance: 61.1
copy p "[EMAIL_ADDRESS][DOMAIN_NAME]"
click at [956, 23] on input "Search" at bounding box center [1013, 30] width 166 height 16
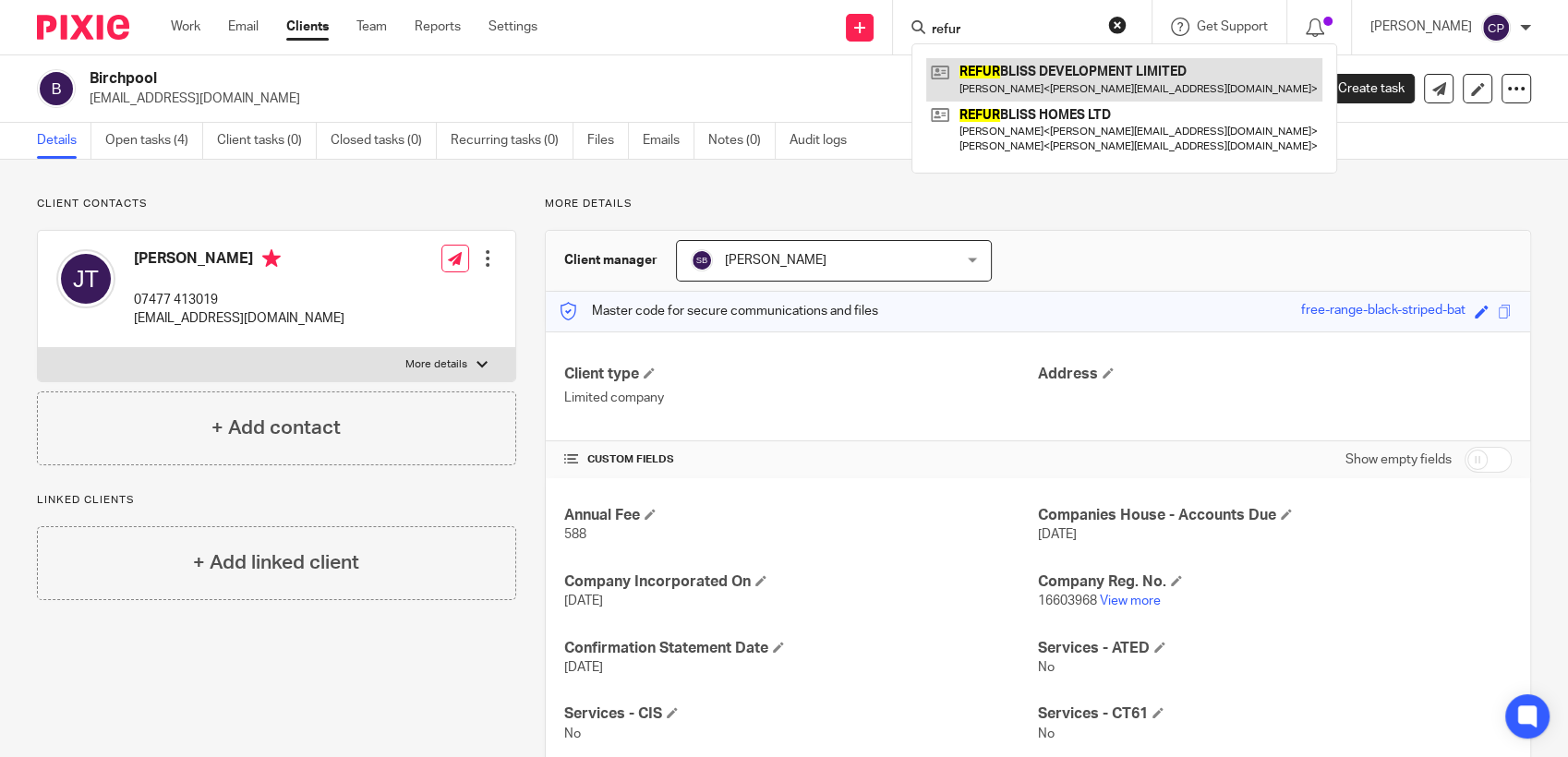
type input "refur"
click at [1006, 86] on link at bounding box center [1124, 79] width 397 height 42
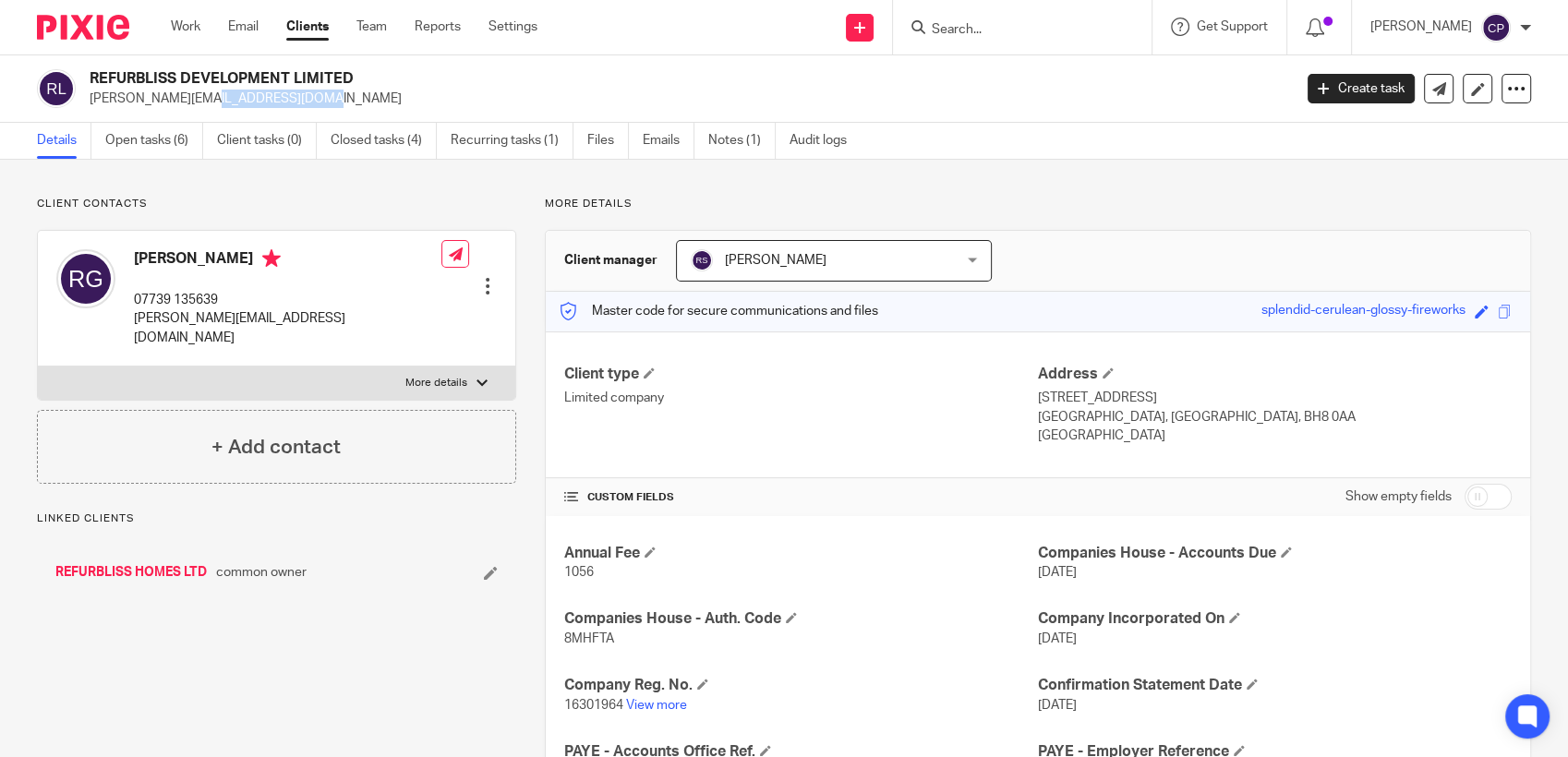
drag, startPoint x: 0, startPoint y: 0, endPoint x: 228, endPoint y: 97, distance: 247.8
click at [229, 97] on p "[PERSON_NAME][EMAIL_ADDRESS][DOMAIN_NAME]" at bounding box center [685, 98] width 1191 height 18
drag, startPoint x: 228, startPoint y: 97, endPoint x: 160, endPoint y: 105, distance: 68.5
copy p "[PERSON_NAME][EMAIL_ADDRESS][DOMAIN_NAME]"
click at [998, 37] on input "Search" at bounding box center [1013, 30] width 166 height 16
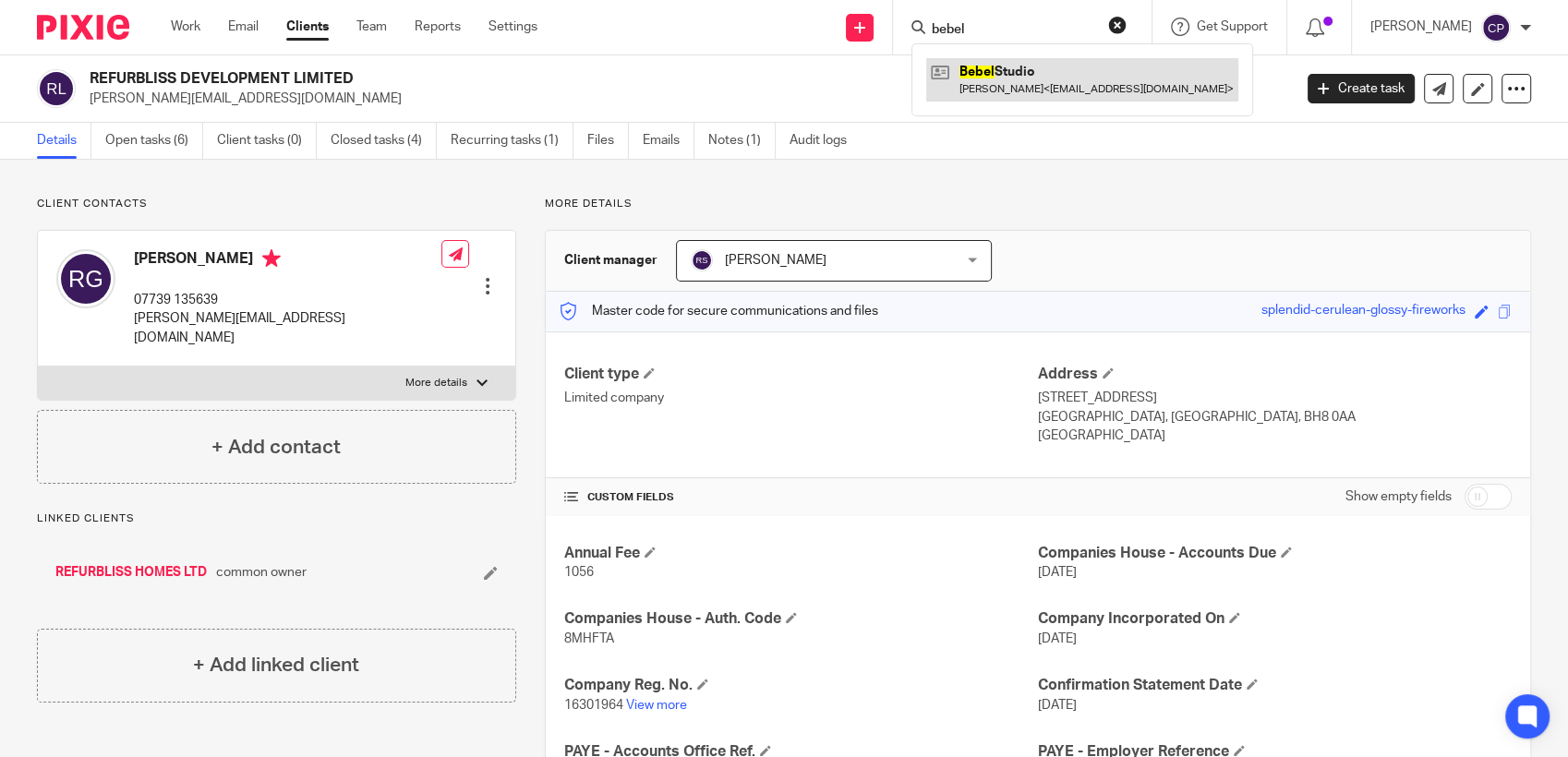
type input "bebel"
click at [1002, 85] on link at bounding box center [1083, 79] width 313 height 42
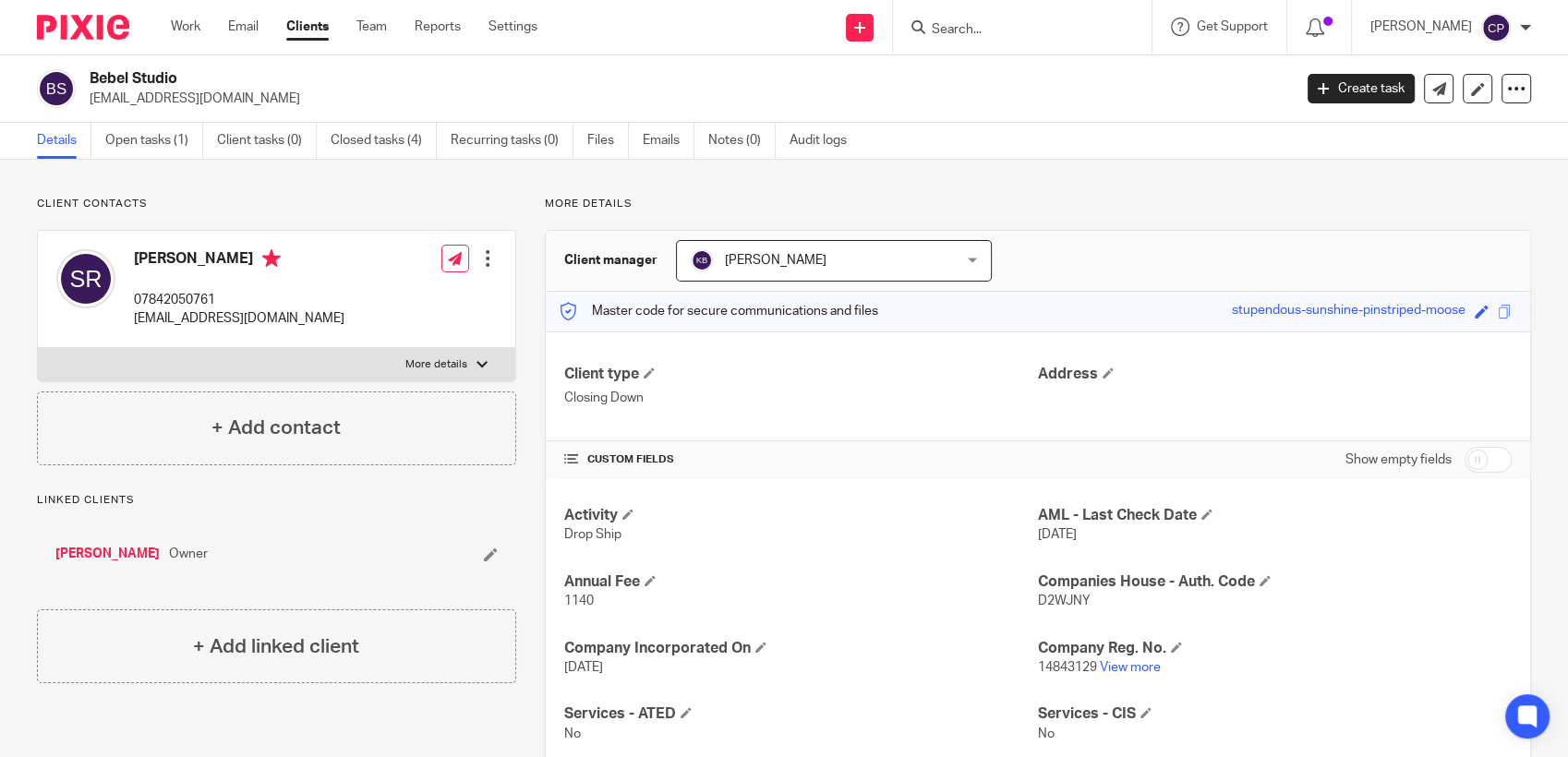
drag, startPoint x: 83, startPoint y: 100, endPoint x: 265, endPoint y: 111, distance: 182.3
click at [265, 111] on div "Bebel Studio [EMAIL_ADDRESS][DOMAIN_NAME] Create task Update from Companies Hou…" at bounding box center [784, 89] width 1568 height 68
drag, startPoint x: 265, startPoint y: 111, endPoint x: 210, endPoint y: 108, distance: 55.1
copy p "[EMAIL_ADDRESS][DOMAIN_NAME]"
click at [975, 29] on input "Search" at bounding box center [1013, 30] width 166 height 16
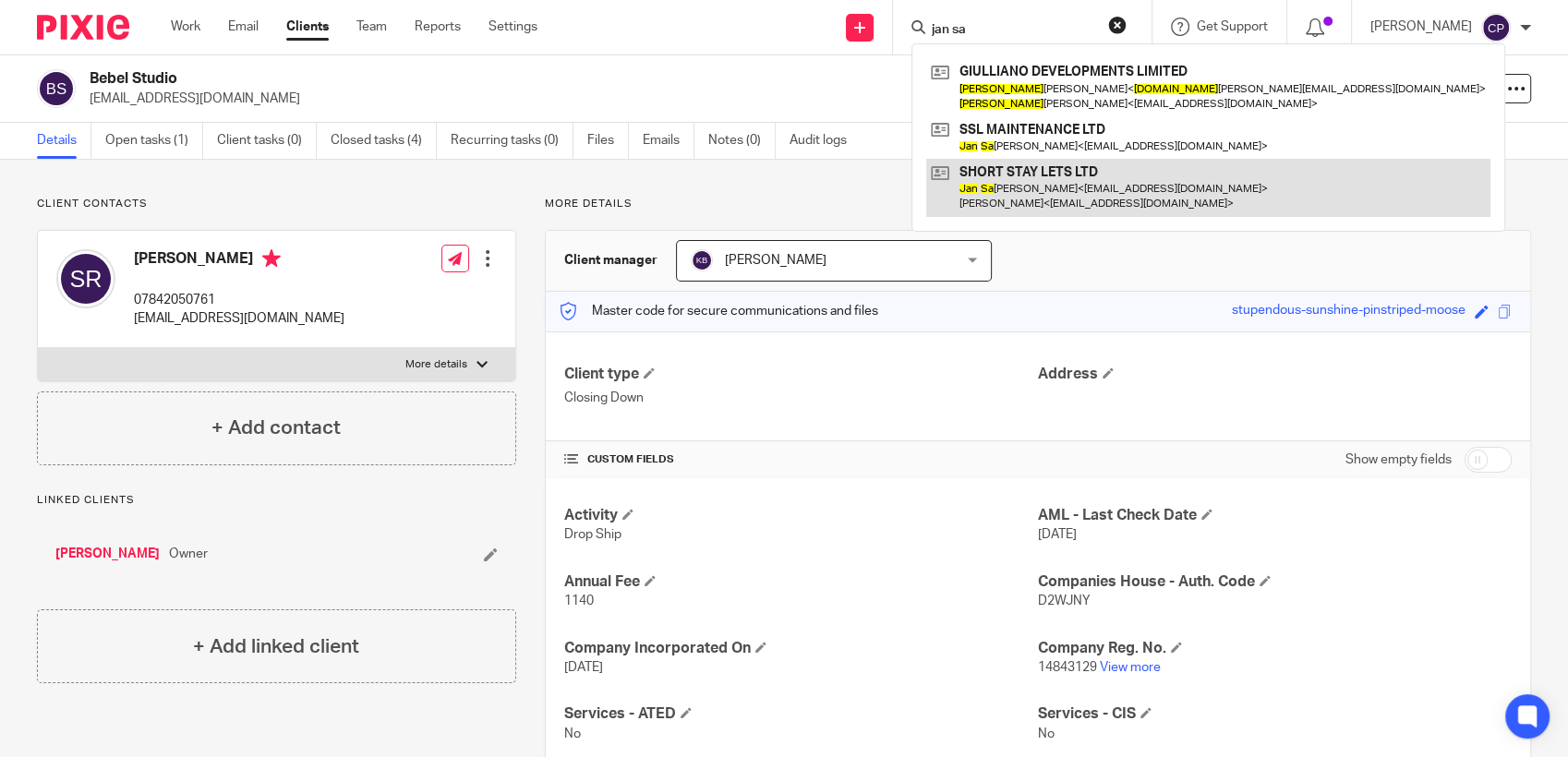
type input "jan sa"
click at [1018, 190] on link at bounding box center [1208, 187] width 564 height 57
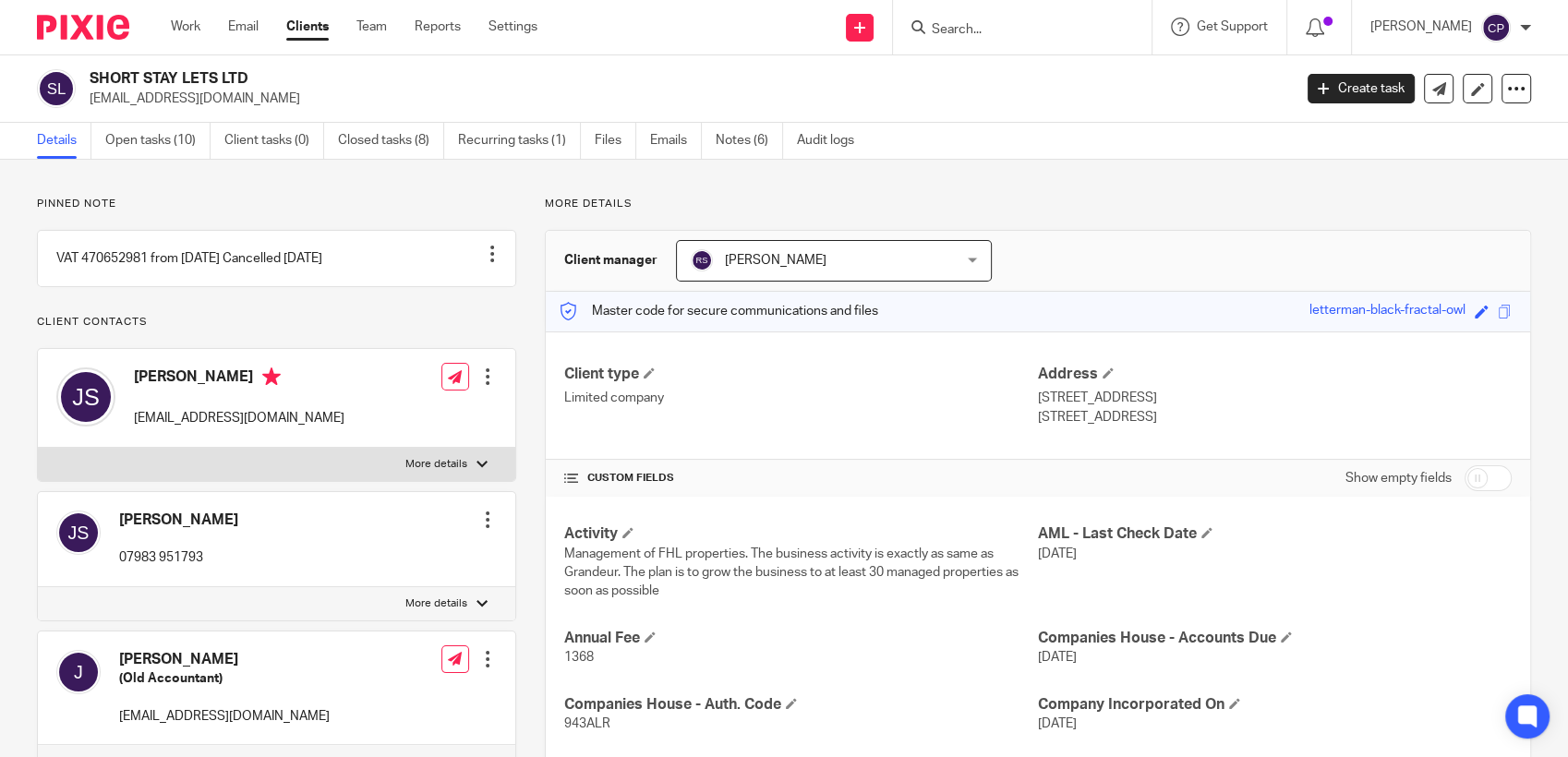
drag, startPoint x: 87, startPoint y: 97, endPoint x: 289, endPoint y: 99, distance: 202.0
click at [289, 99] on div "SHORT STAY LETS LTD [EMAIL_ADDRESS][DOMAIN_NAME]" at bounding box center [658, 89] width 1243 height 39
drag, startPoint x: 289, startPoint y: 99, endPoint x: 225, endPoint y: 97, distance: 64.0
copy p "[EMAIL_ADDRESS][DOMAIN_NAME]"
click at [960, 27] on input "Search" at bounding box center [1013, 30] width 166 height 16
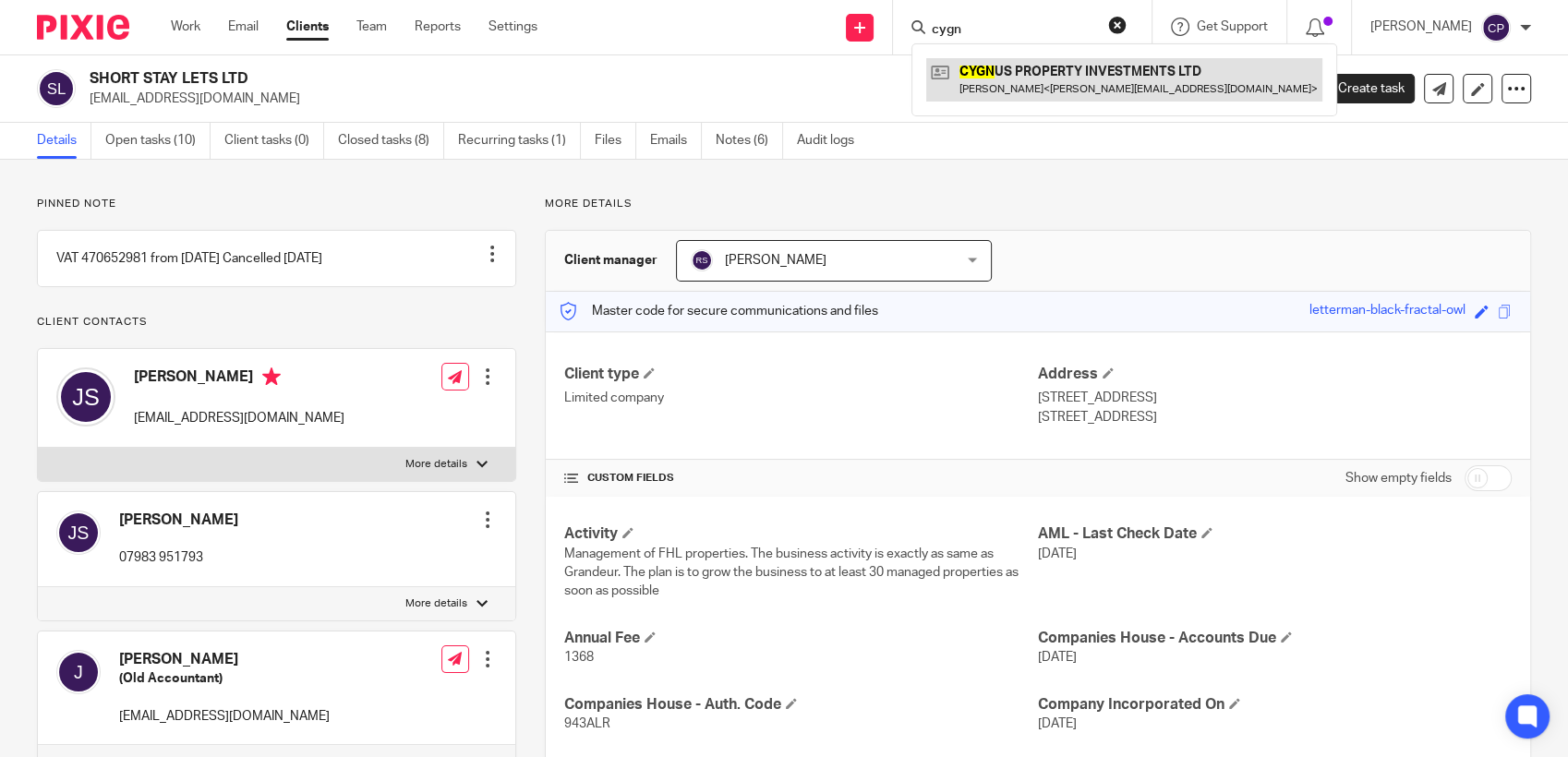
type input "cygn"
click at [1017, 88] on link at bounding box center [1124, 79] width 397 height 42
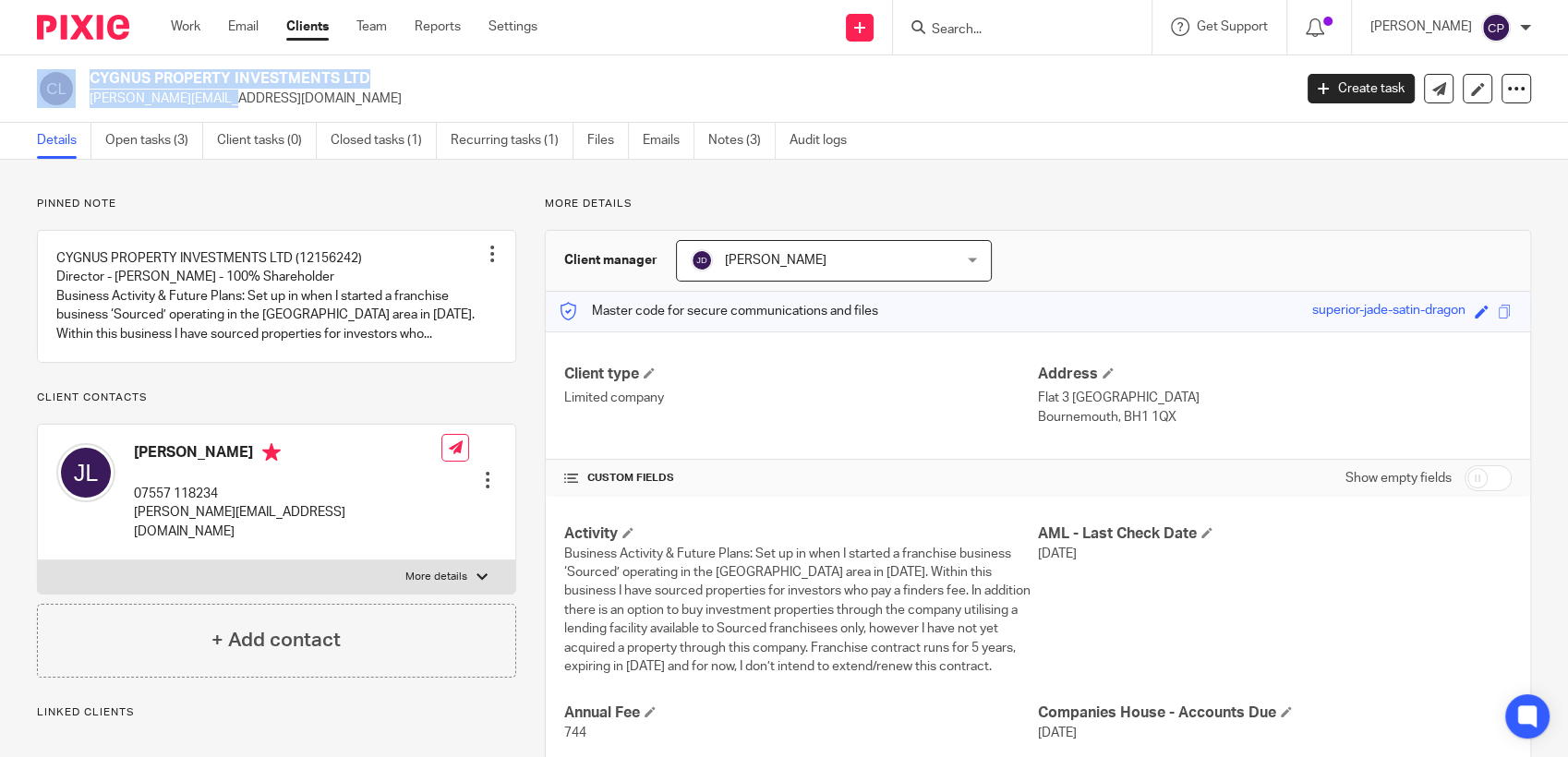
drag, startPoint x: 76, startPoint y: 97, endPoint x: 108, endPoint y: 97, distance: 32.0
click at [108, 97] on div "CYGNUS PROPERTY INVESTMENTS LTD [PERSON_NAME][EMAIL_ADDRESS][DOMAIN_NAME]" at bounding box center [658, 89] width 1243 height 39
click at [277, 106] on p "[PERSON_NAME][EMAIL_ADDRESS][DOMAIN_NAME]" at bounding box center [685, 98] width 1191 height 18
drag, startPoint x: 275, startPoint y: 97, endPoint x: 395, endPoint y: 75, distance: 122.0
click at [395, 75] on div "CYGNUS PROPERTY INVESTMENTS LTD john_langdown@hotmail.co.uk" at bounding box center [685, 89] width 1191 height 39
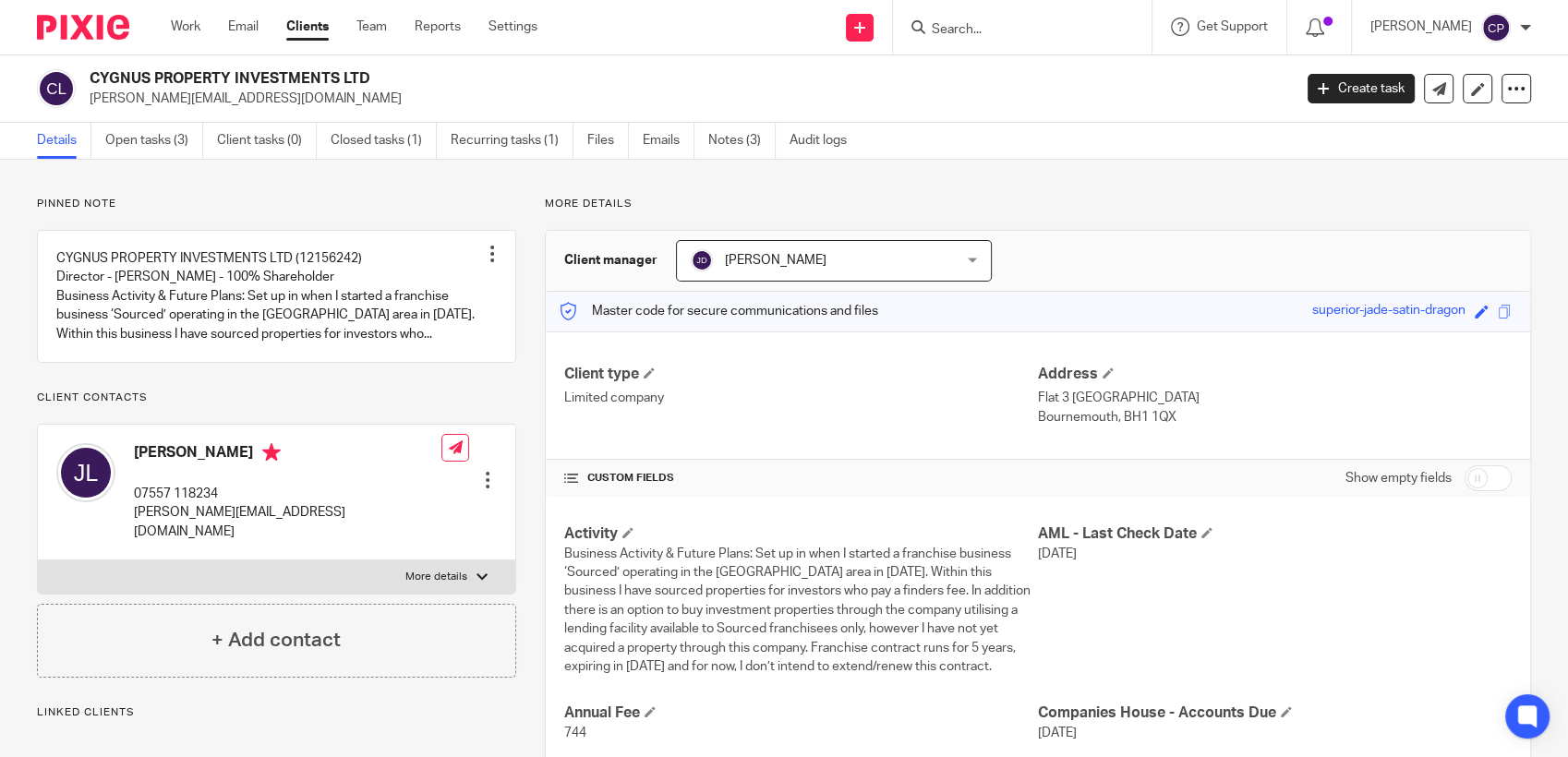
copy div "john_langdown@hotmail.co.uk"
click at [960, 19] on form at bounding box center [1029, 27] width 197 height 23
click at [962, 29] on input "Search" at bounding box center [1013, 30] width 166 height 16
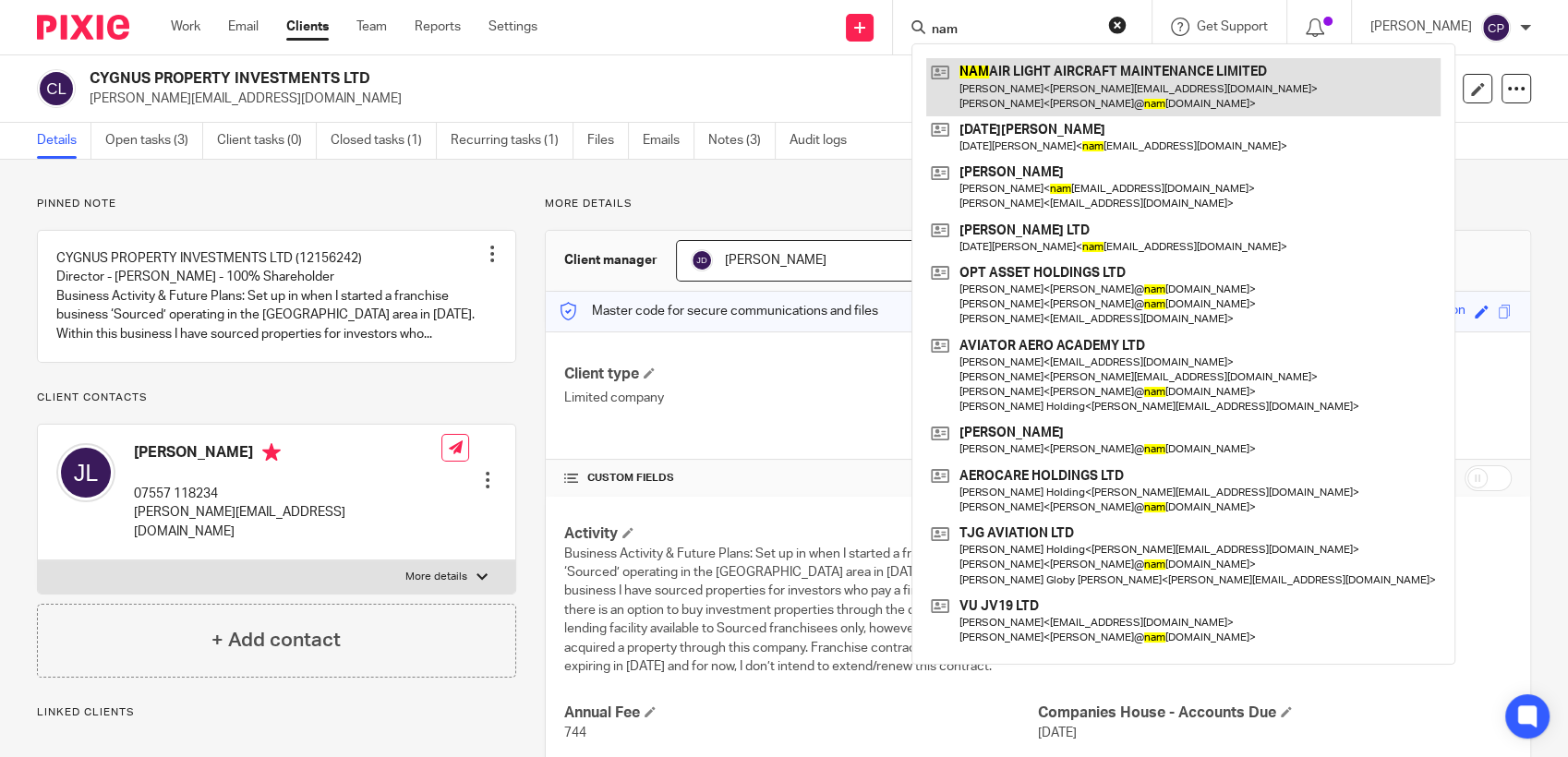
type input "nam"
click at [1031, 103] on link at bounding box center [1183, 86] width 514 height 57
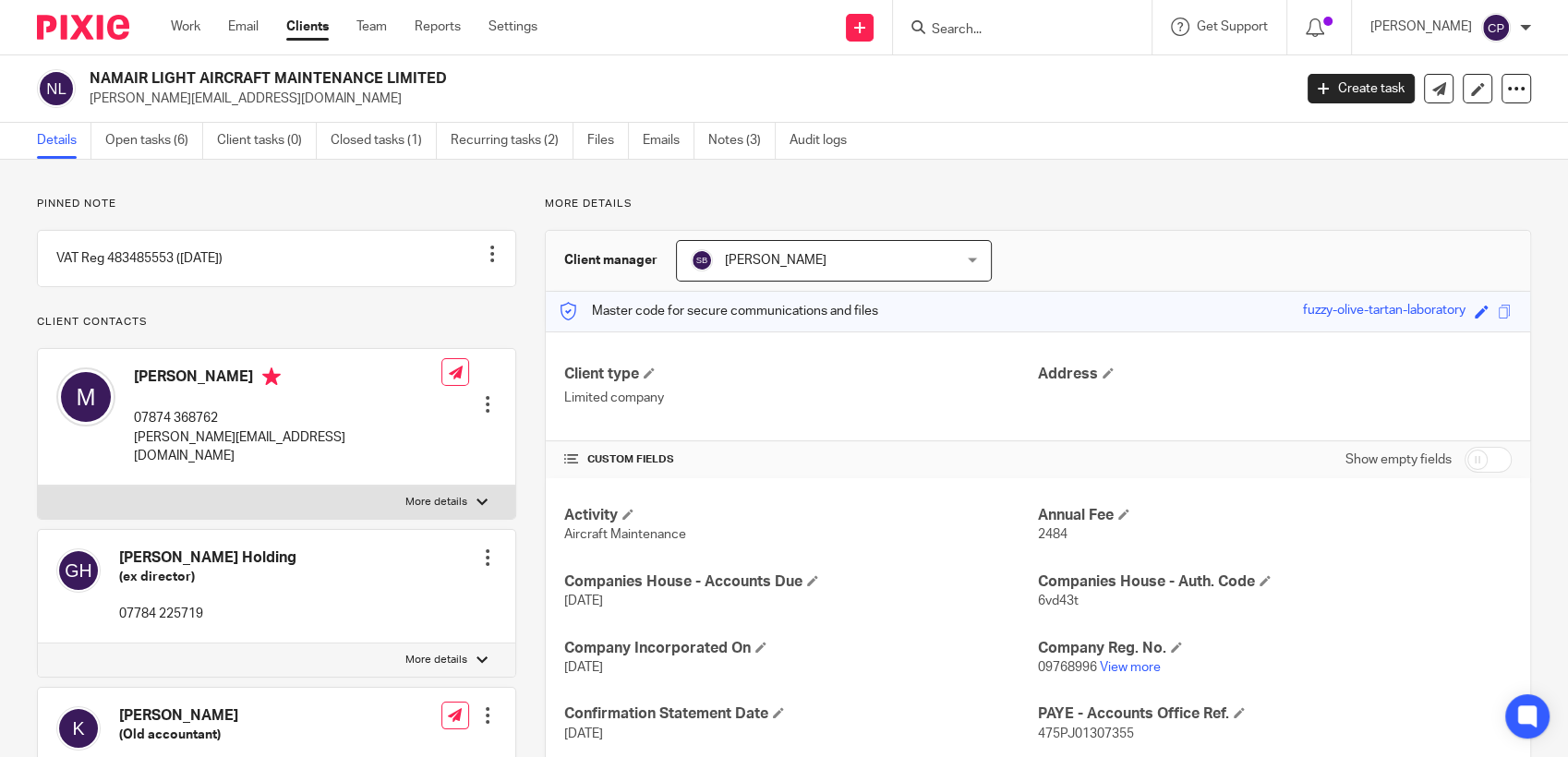
click at [990, 31] on input "Search" at bounding box center [1013, 30] width 166 height 16
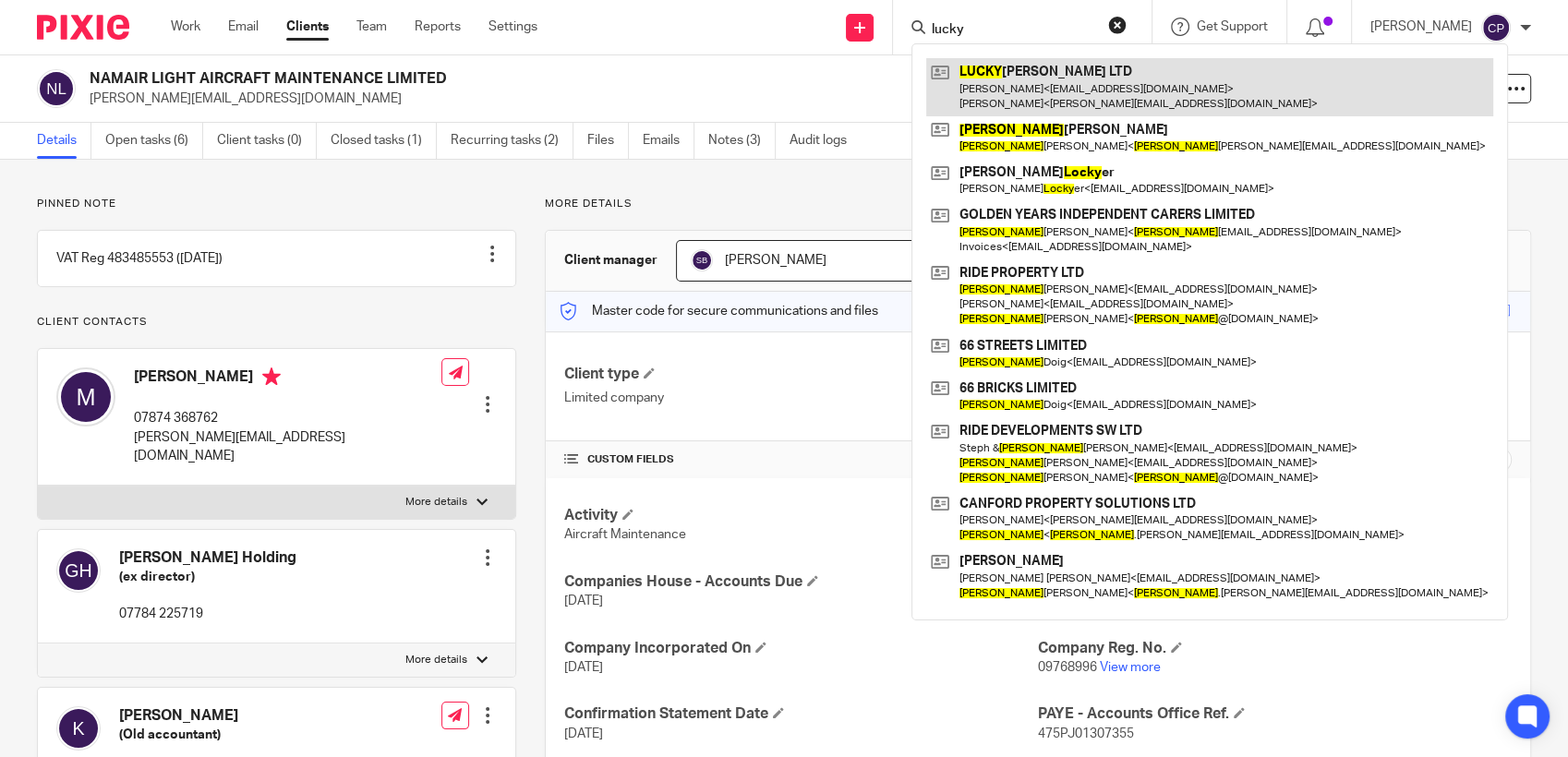
type input "lucky"
click at [1072, 87] on link at bounding box center [1210, 86] width 567 height 57
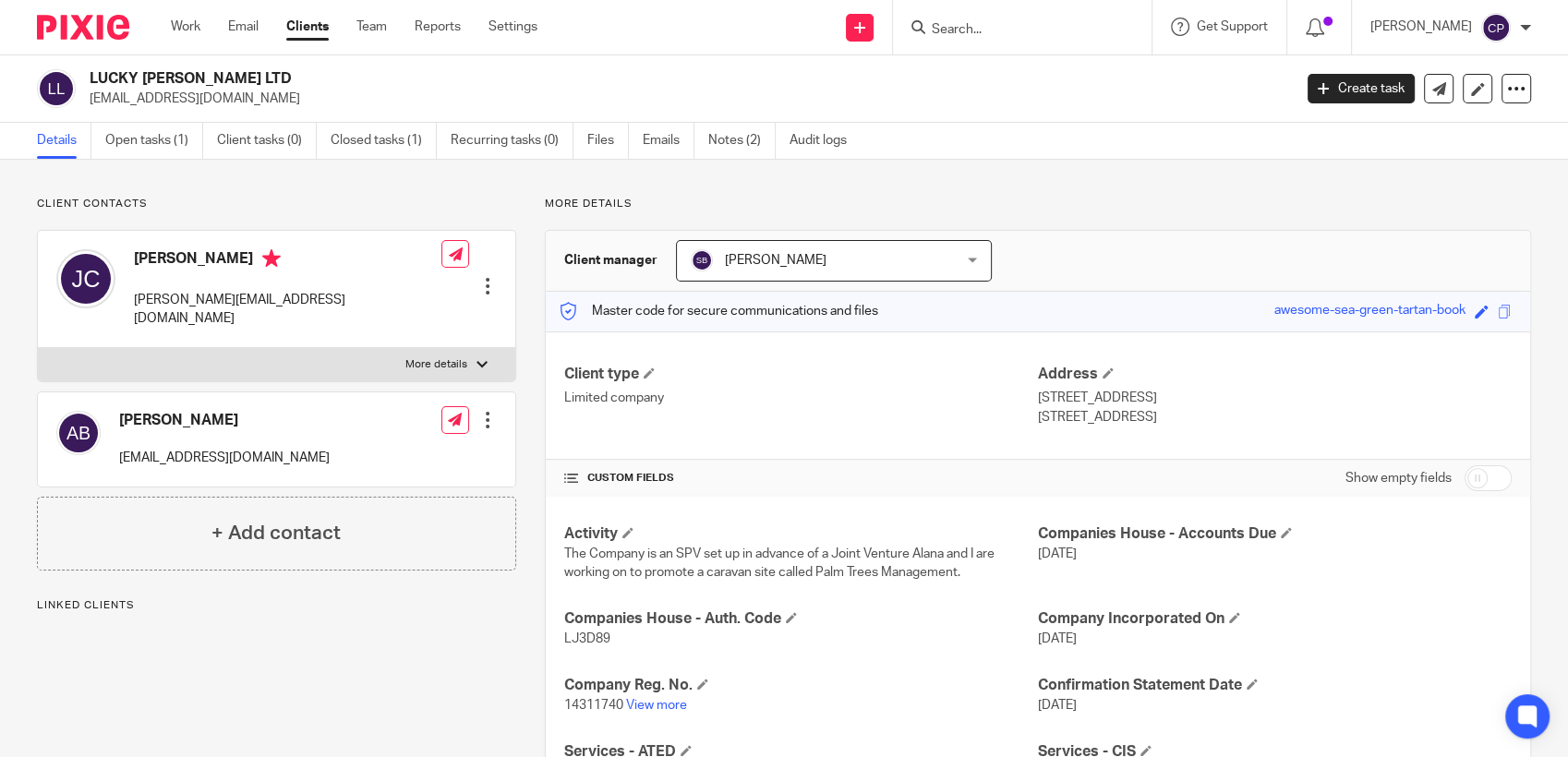
drag, startPoint x: 85, startPoint y: 97, endPoint x: 249, endPoint y: 96, distance: 164.0
click at [249, 96] on div "LUCKY PENNY LTD alanbaker@outlook.com" at bounding box center [658, 89] width 1243 height 39
drag, startPoint x: 249, startPoint y: 96, endPoint x: 204, endPoint y: 97, distance: 45.0
copy p "alanbaker@outlook.com"
click at [965, 33] on input "Search" at bounding box center [1013, 30] width 166 height 16
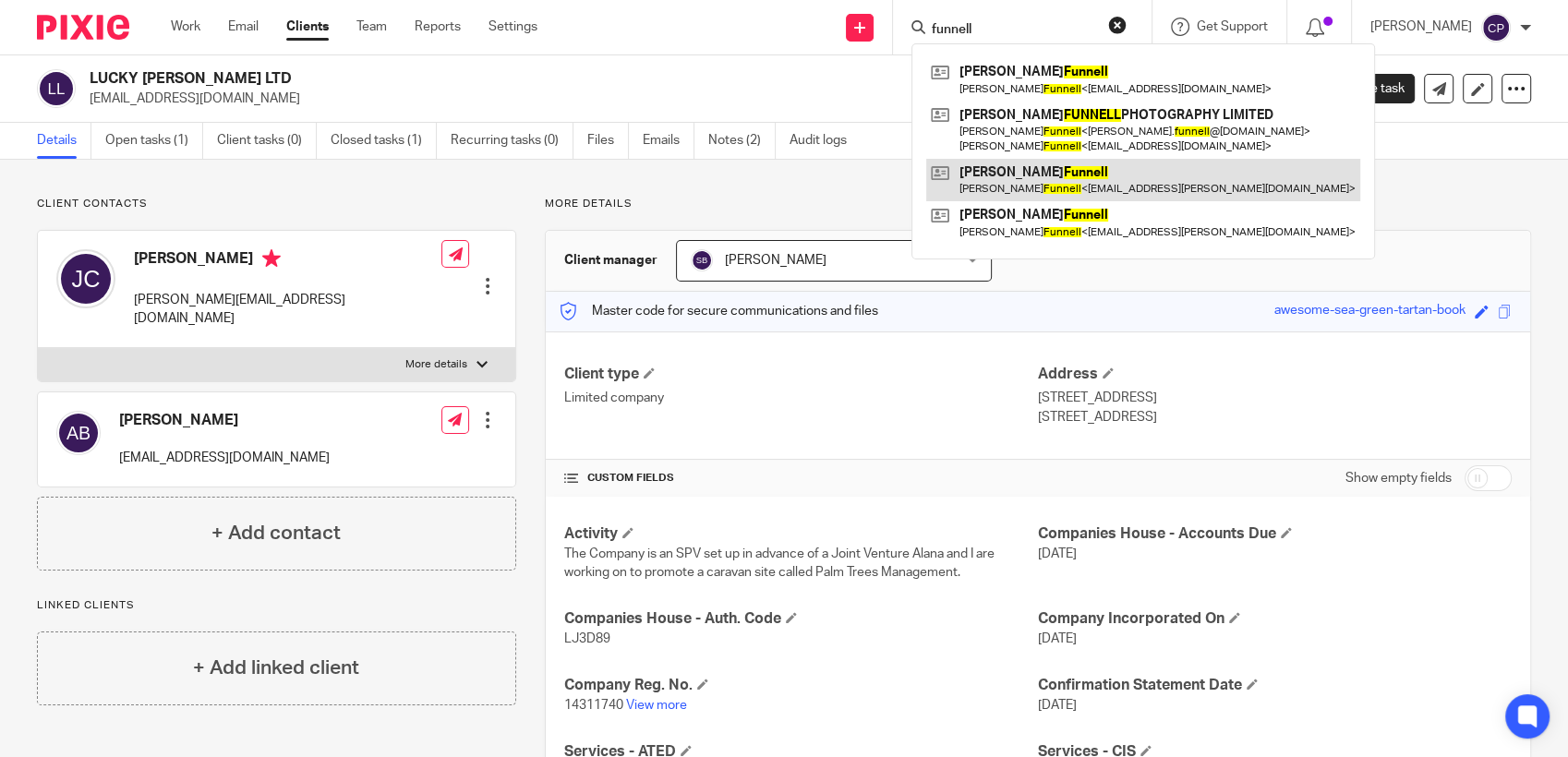
type input "funnell"
click at [1020, 189] on link at bounding box center [1143, 180] width 434 height 42
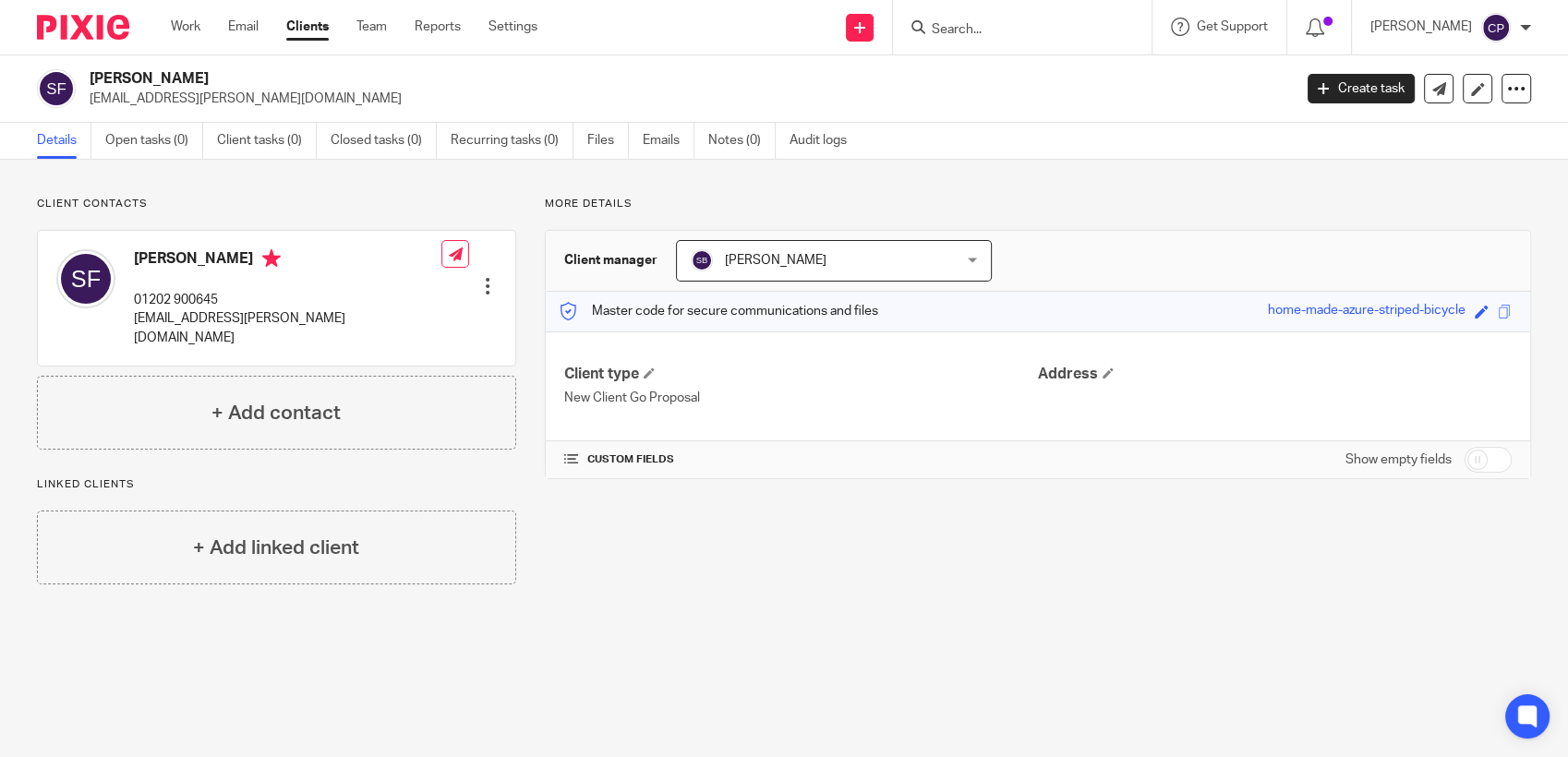
click at [979, 28] on input "Search" at bounding box center [1013, 30] width 166 height 16
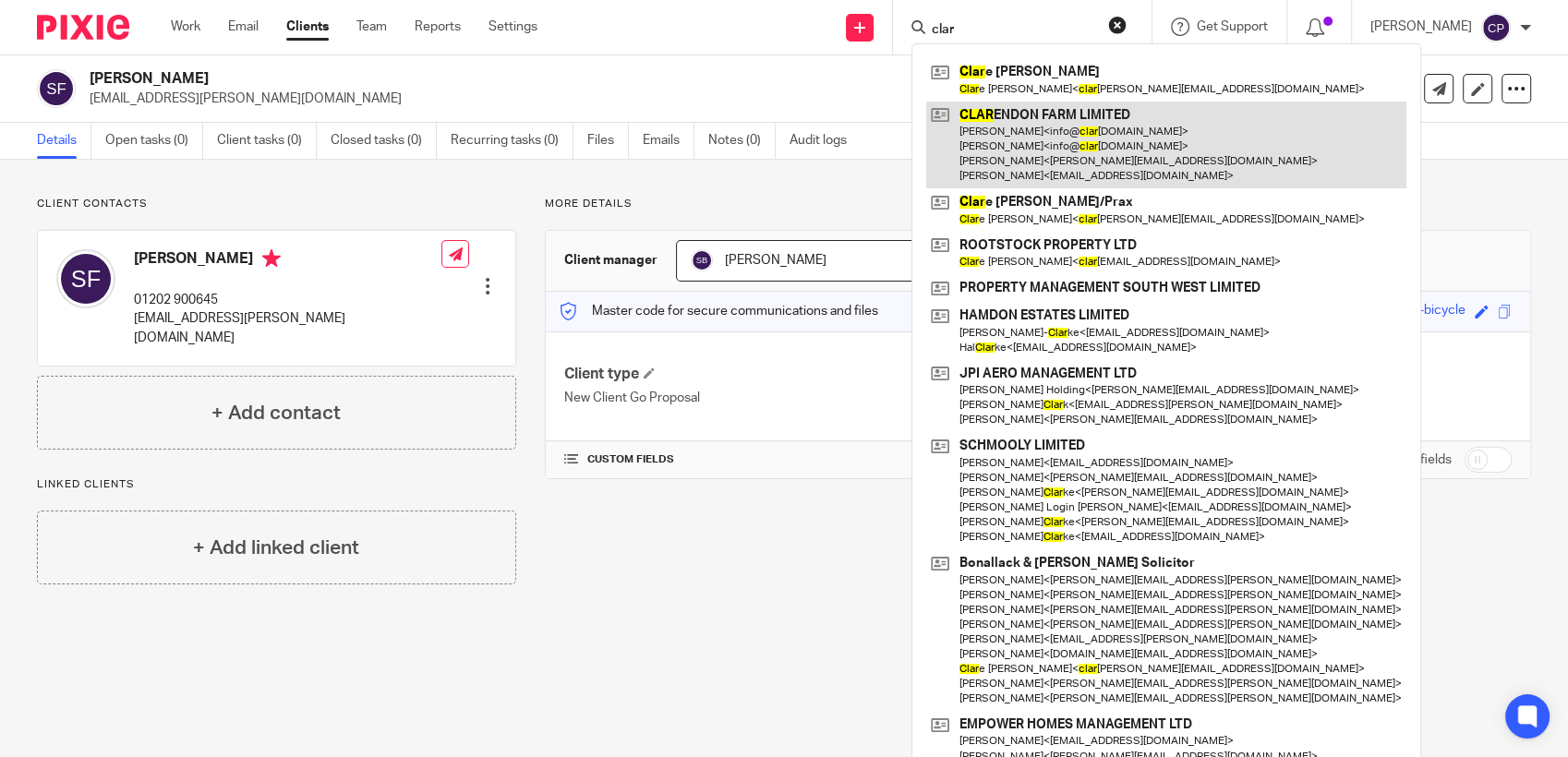
type input "clar"
click at [988, 154] on link at bounding box center [1167, 145] width 481 height 88
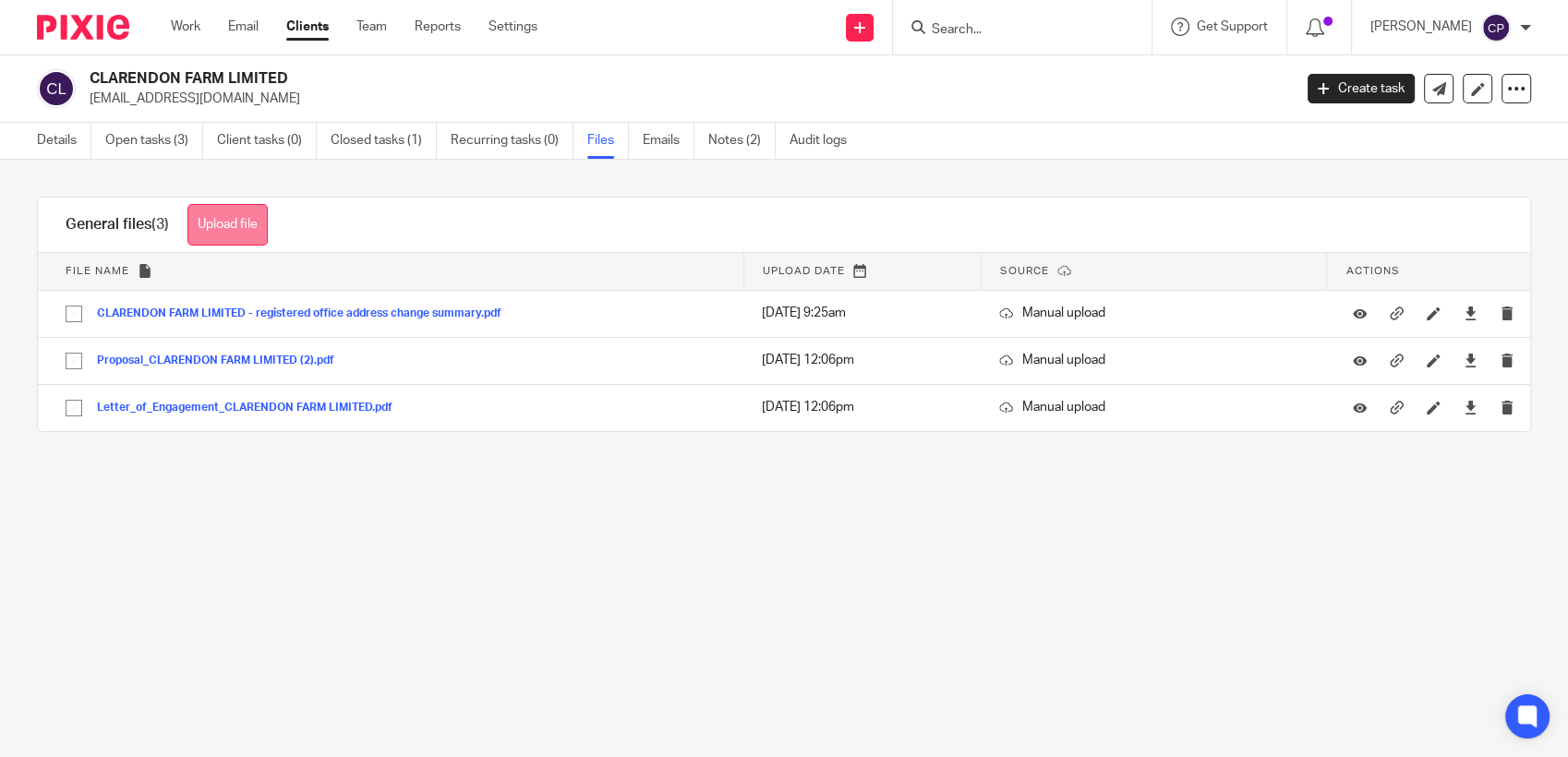
click at [253, 227] on button "Upload file" at bounding box center [227, 225] width 80 height 41
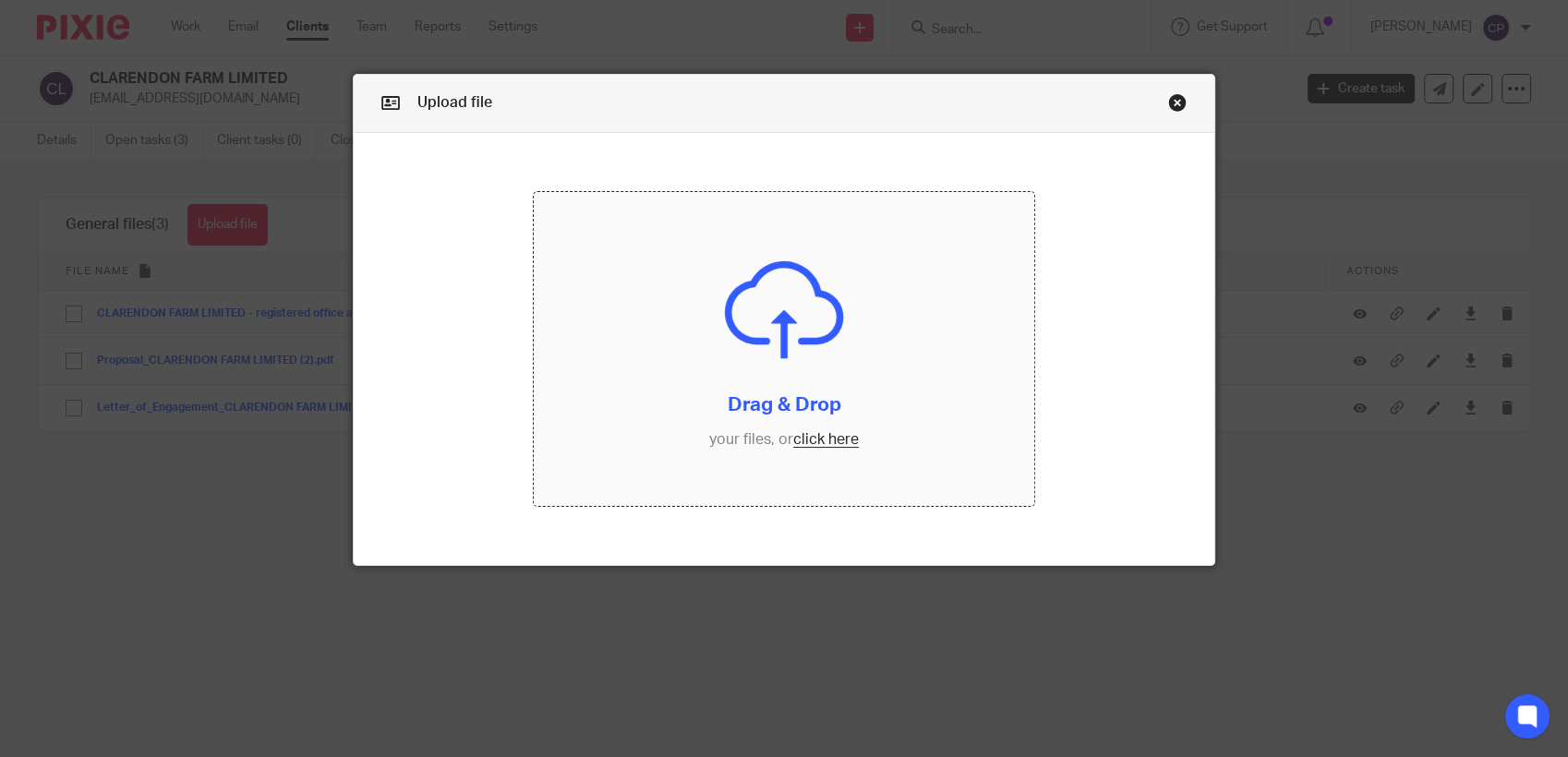
click at [803, 443] on input "file" at bounding box center [784, 348] width 501 height 313
